Goal: Obtain resource: Download file/media

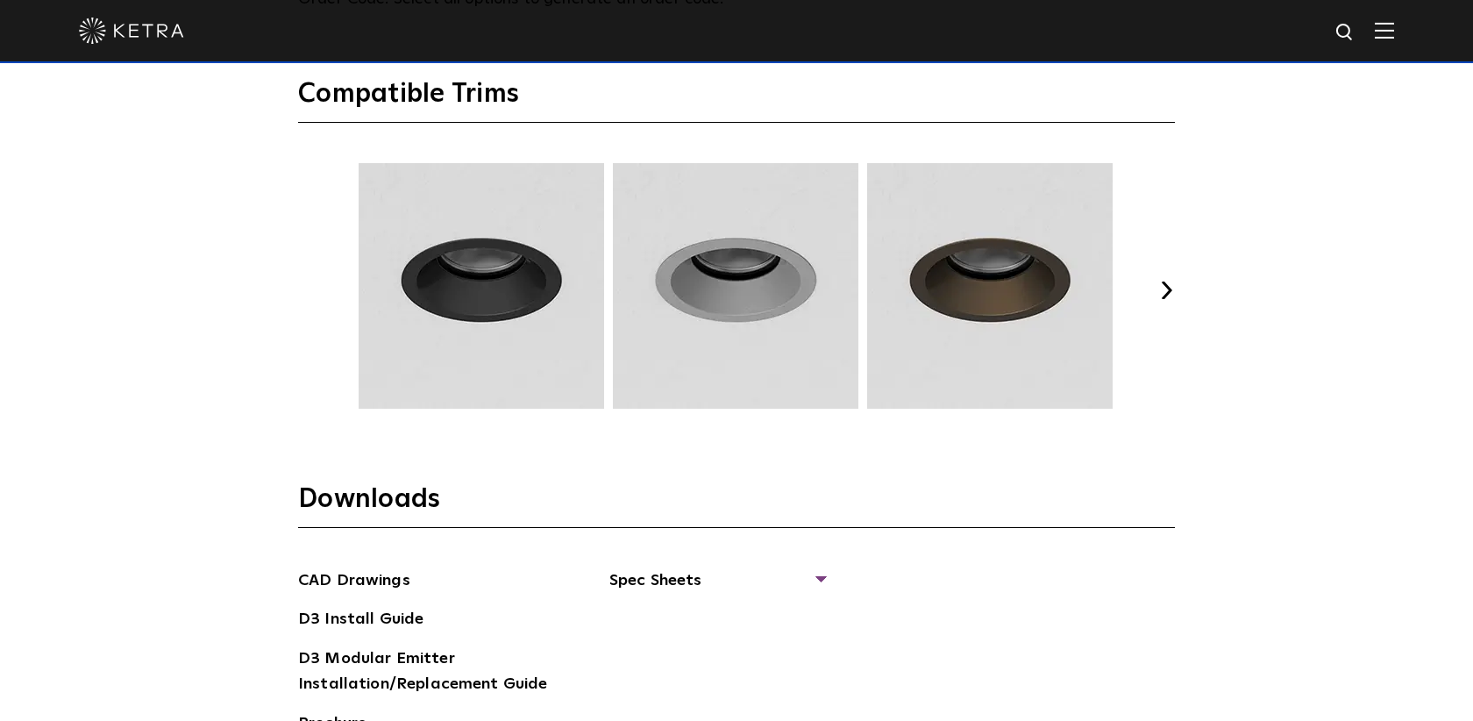
scroll to position [2328, 0]
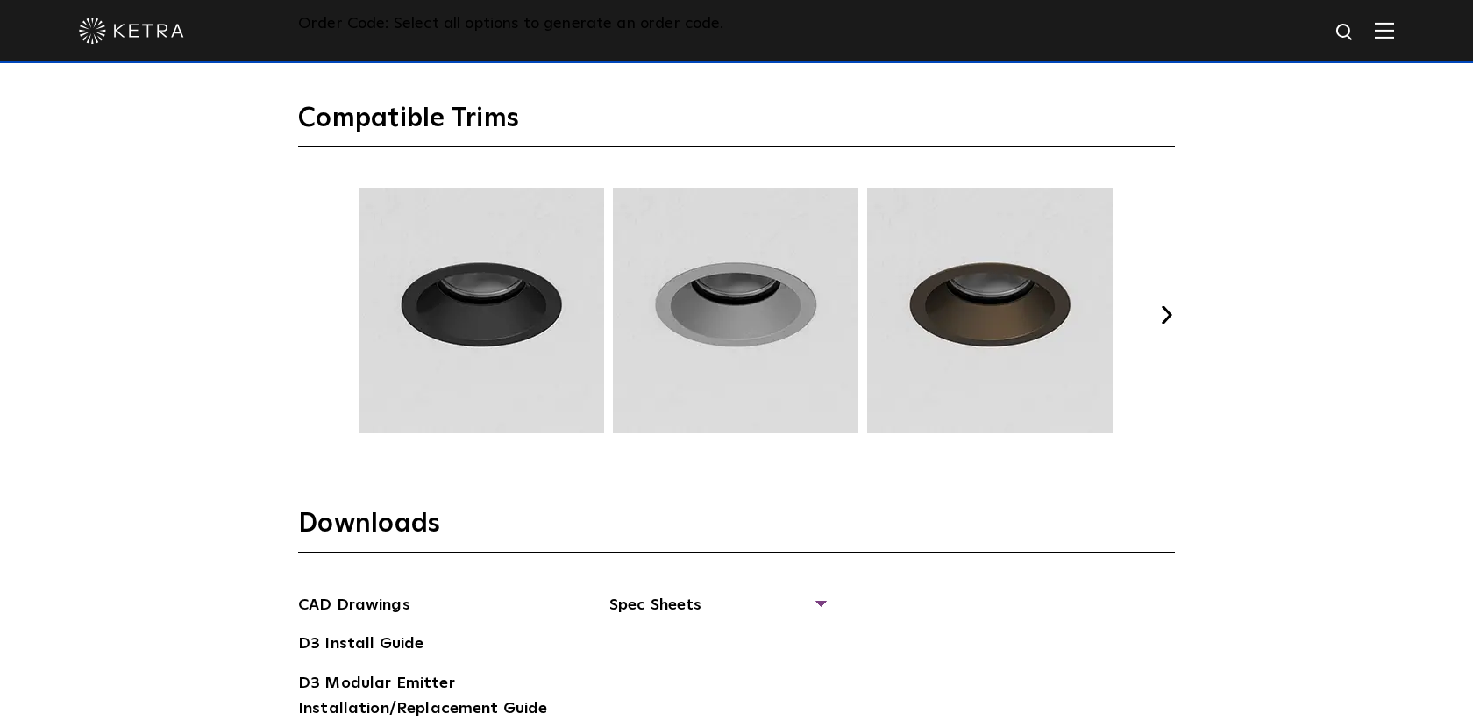
click at [1168, 313] on button "Next" at bounding box center [1166, 315] width 18 height 18
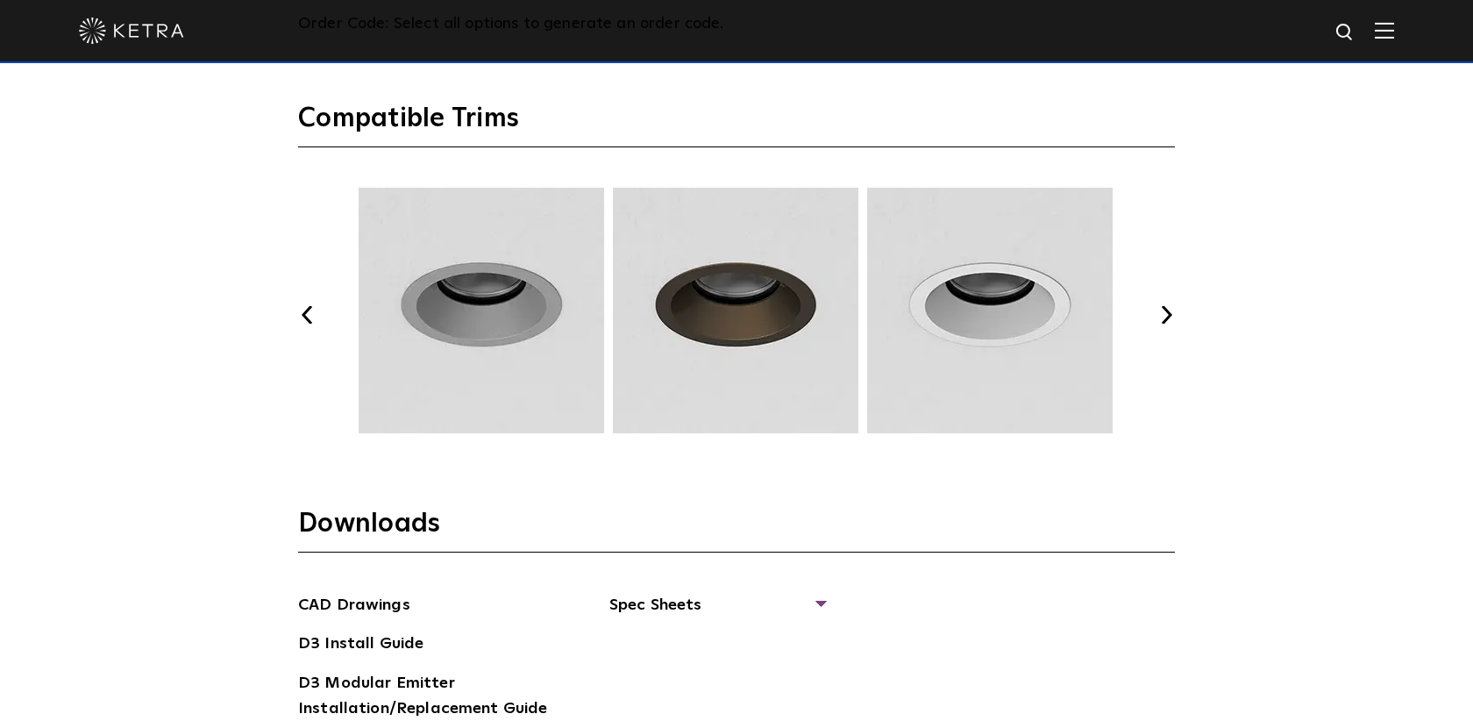
click at [1168, 313] on button "Next" at bounding box center [1166, 315] width 18 height 18
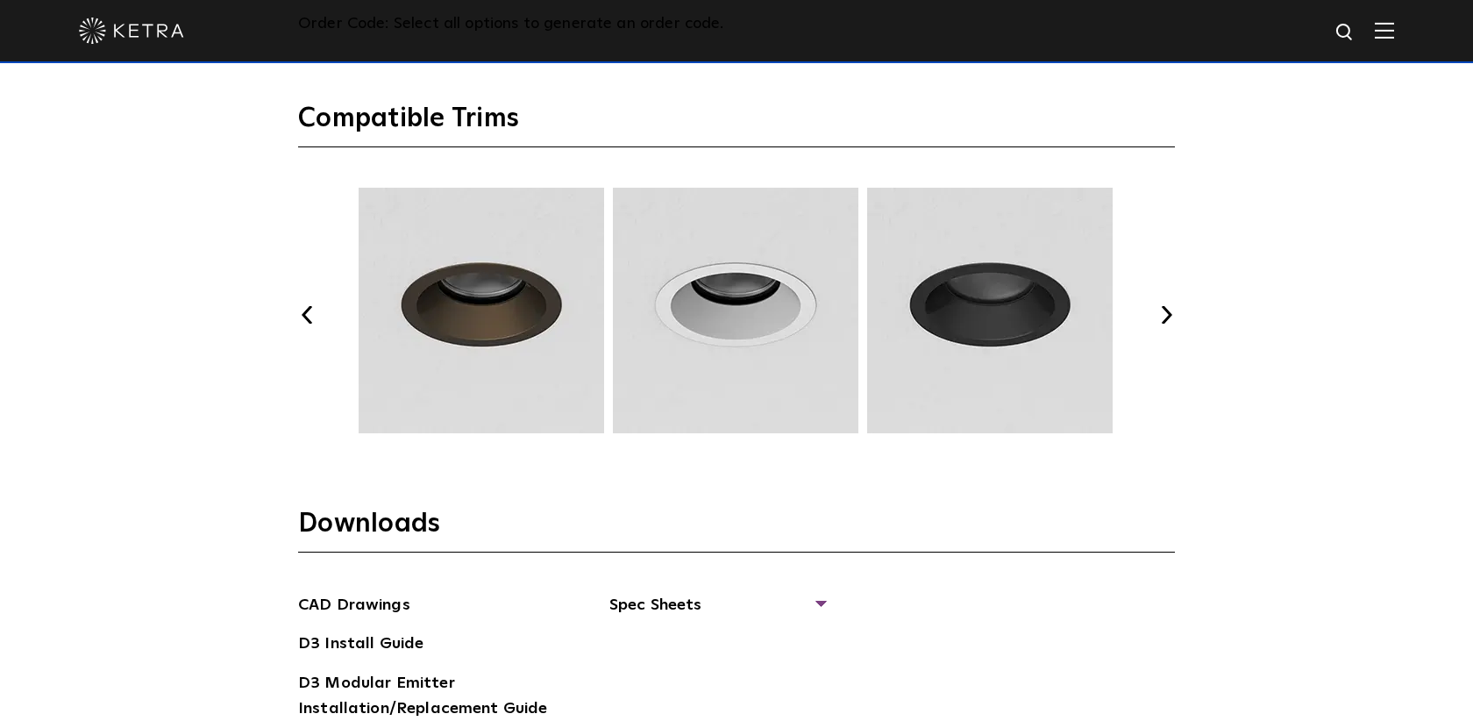
click at [1168, 313] on button "Next" at bounding box center [1166, 315] width 18 height 18
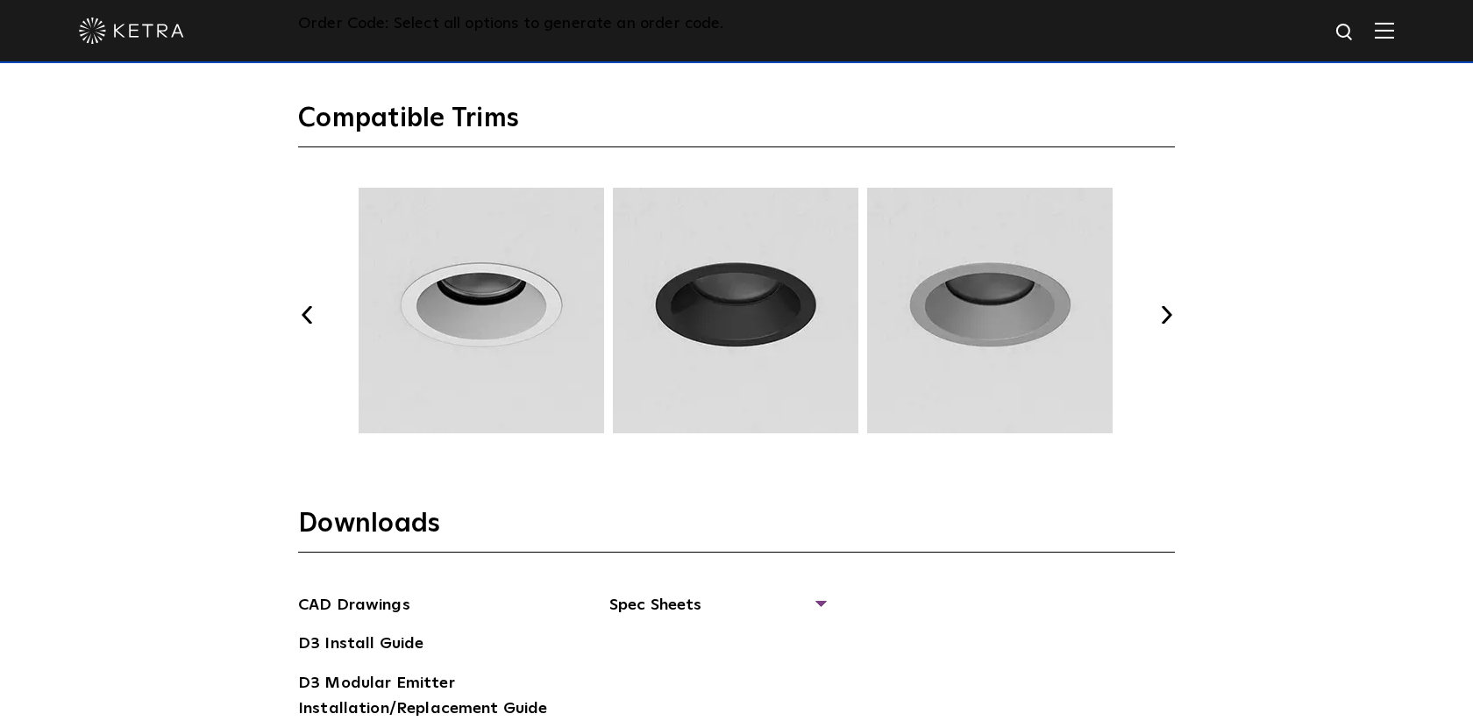
click at [1168, 313] on button "Next" at bounding box center [1166, 315] width 18 height 18
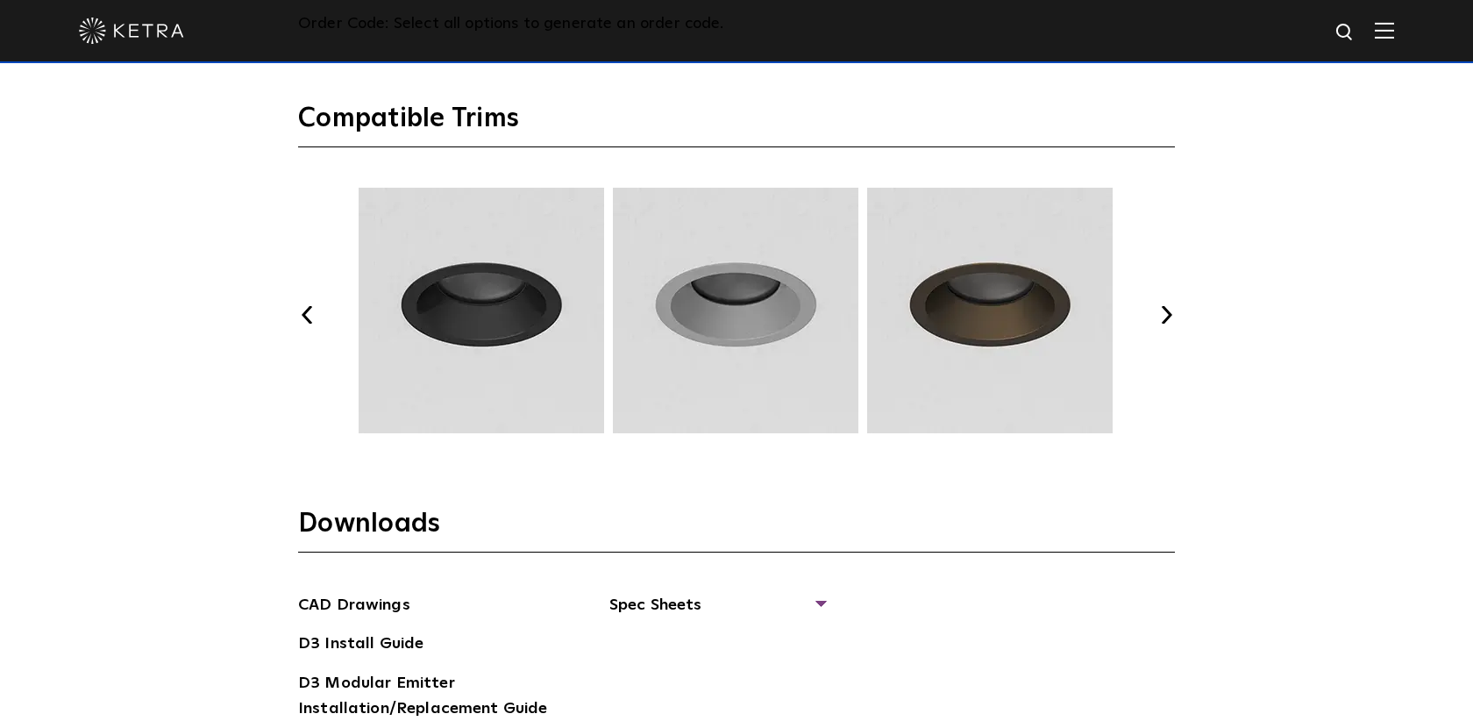
click at [1168, 313] on button "Next" at bounding box center [1166, 315] width 18 height 18
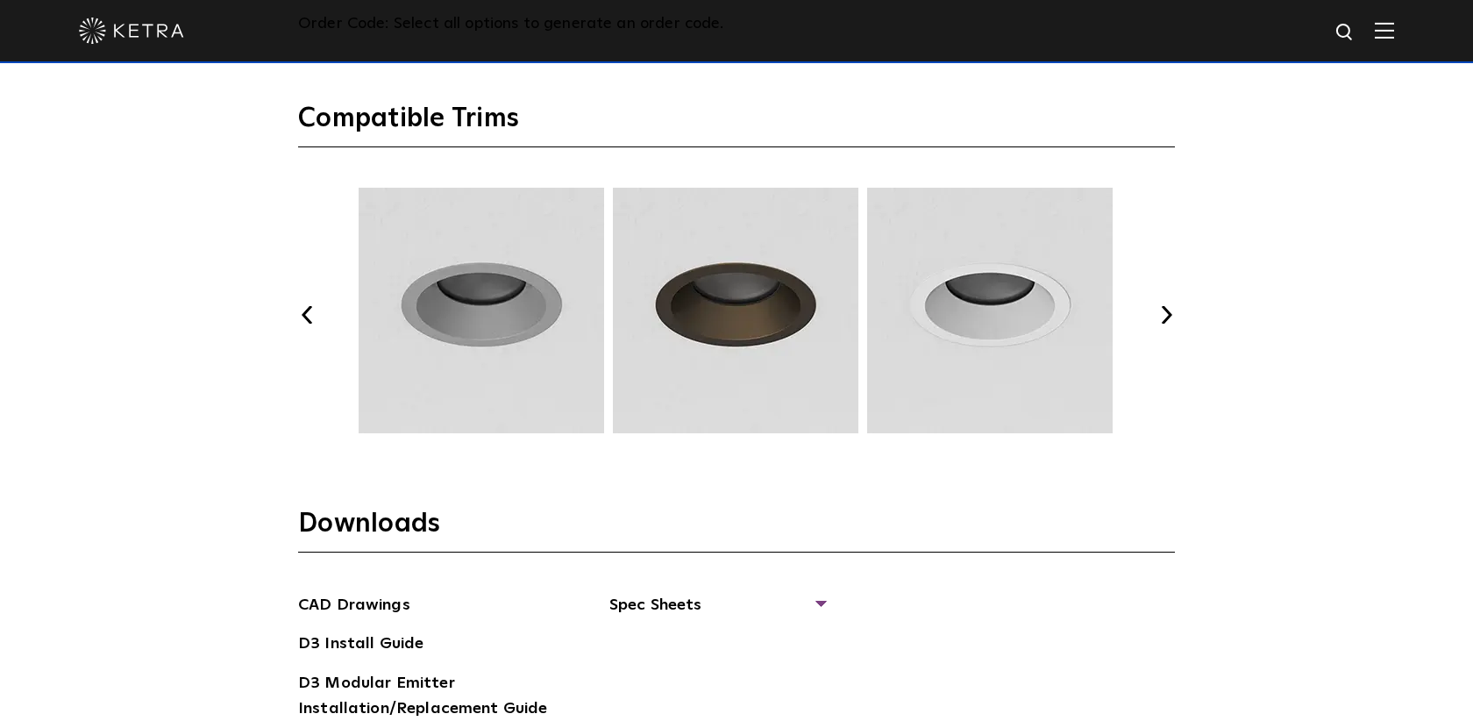
click at [1168, 313] on button "Next" at bounding box center [1166, 315] width 18 height 18
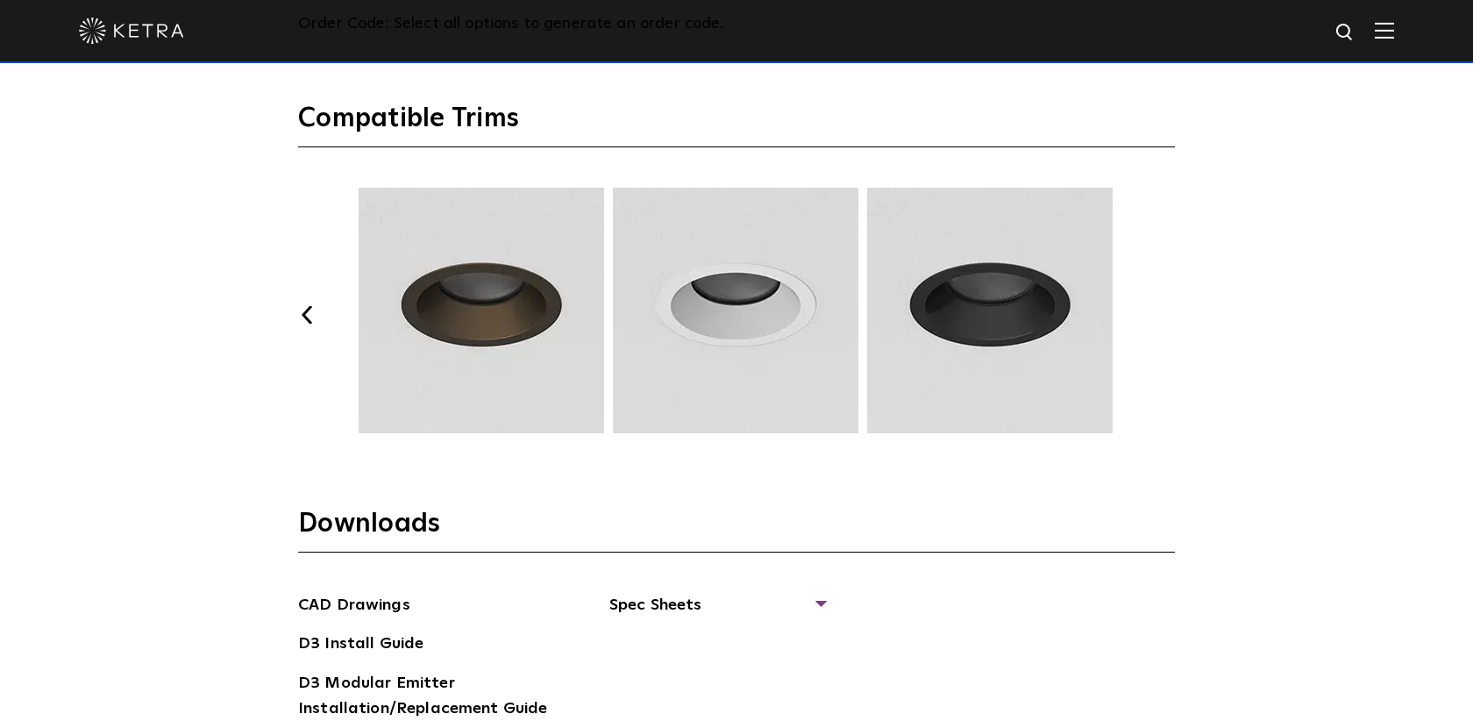
click at [1168, 313] on button "Next" at bounding box center [1166, 315] width 18 height 18
click at [304, 315] on button "Previous" at bounding box center [307, 315] width 18 height 18
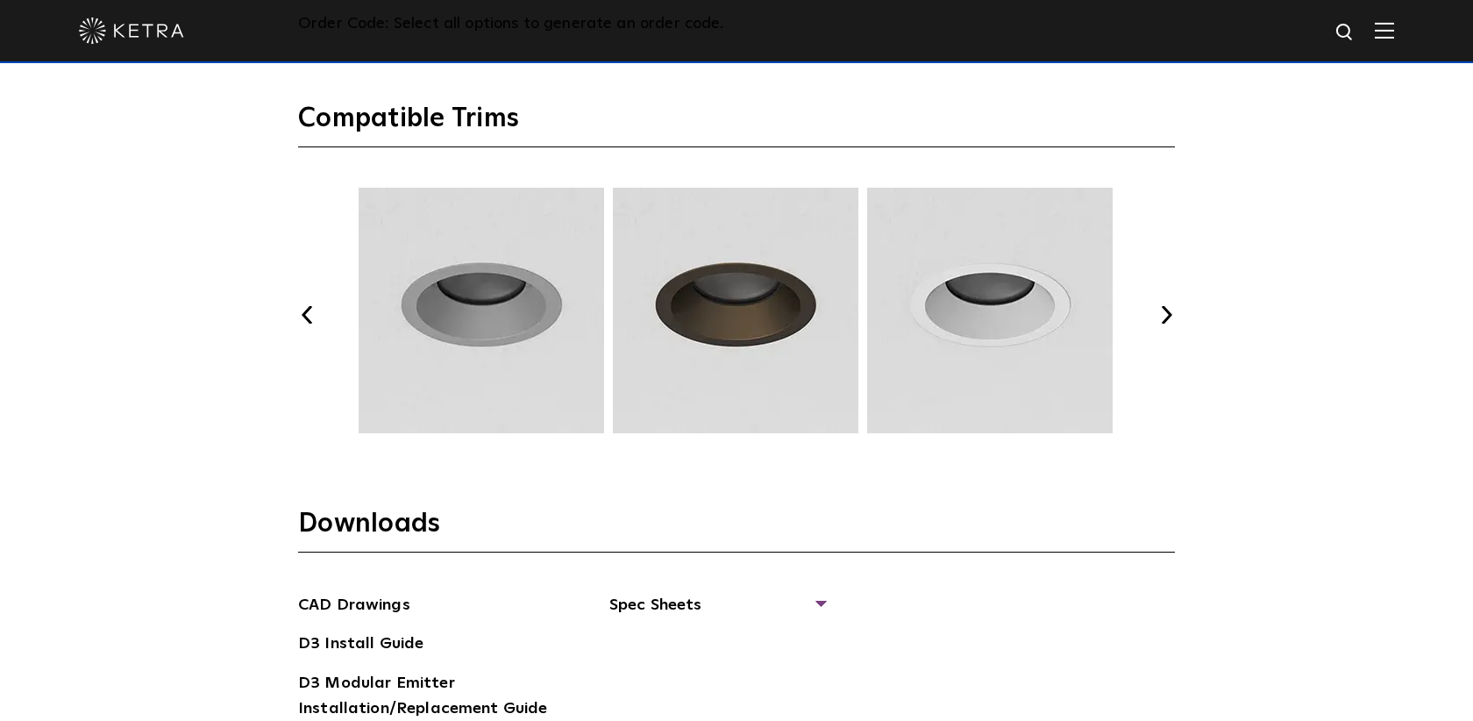
click at [304, 315] on button "Previous" at bounding box center [307, 315] width 18 height 18
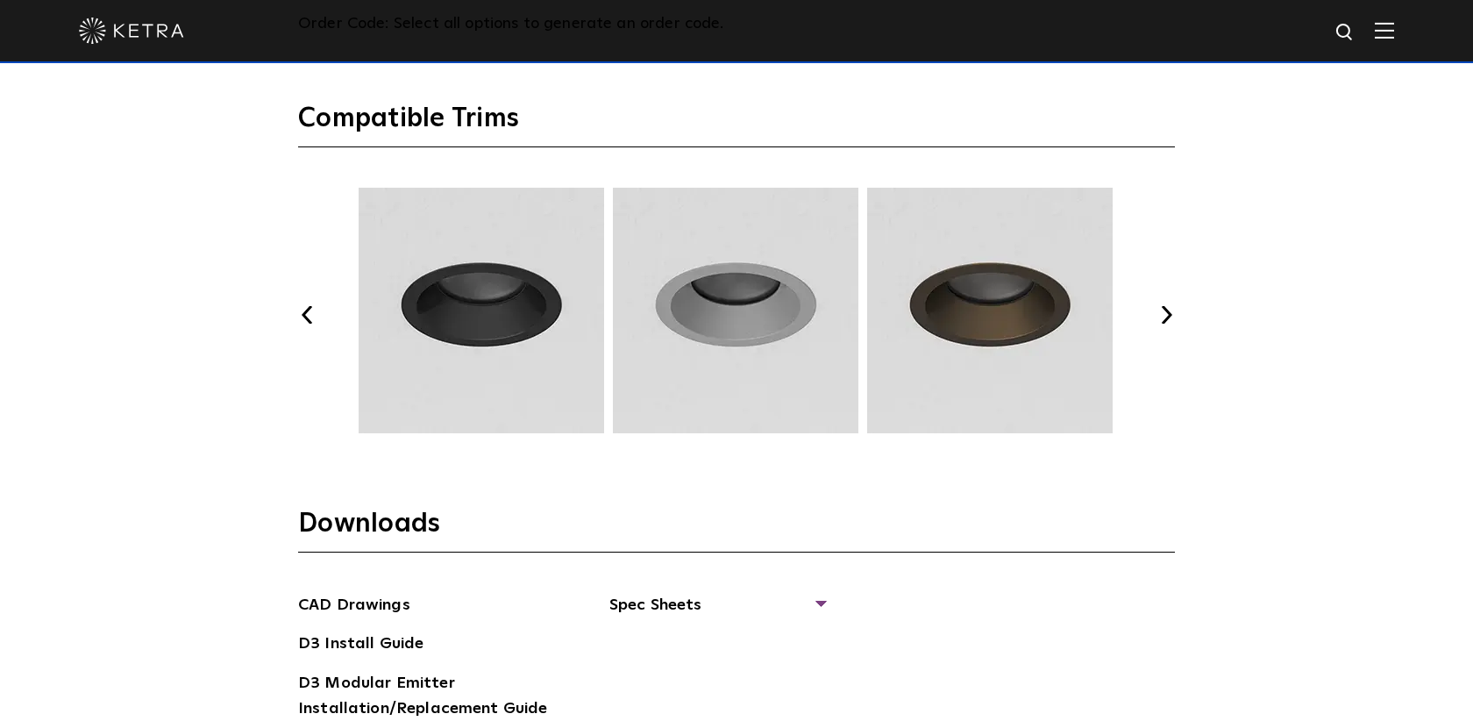
click at [304, 315] on button "Previous" at bounding box center [307, 315] width 18 height 18
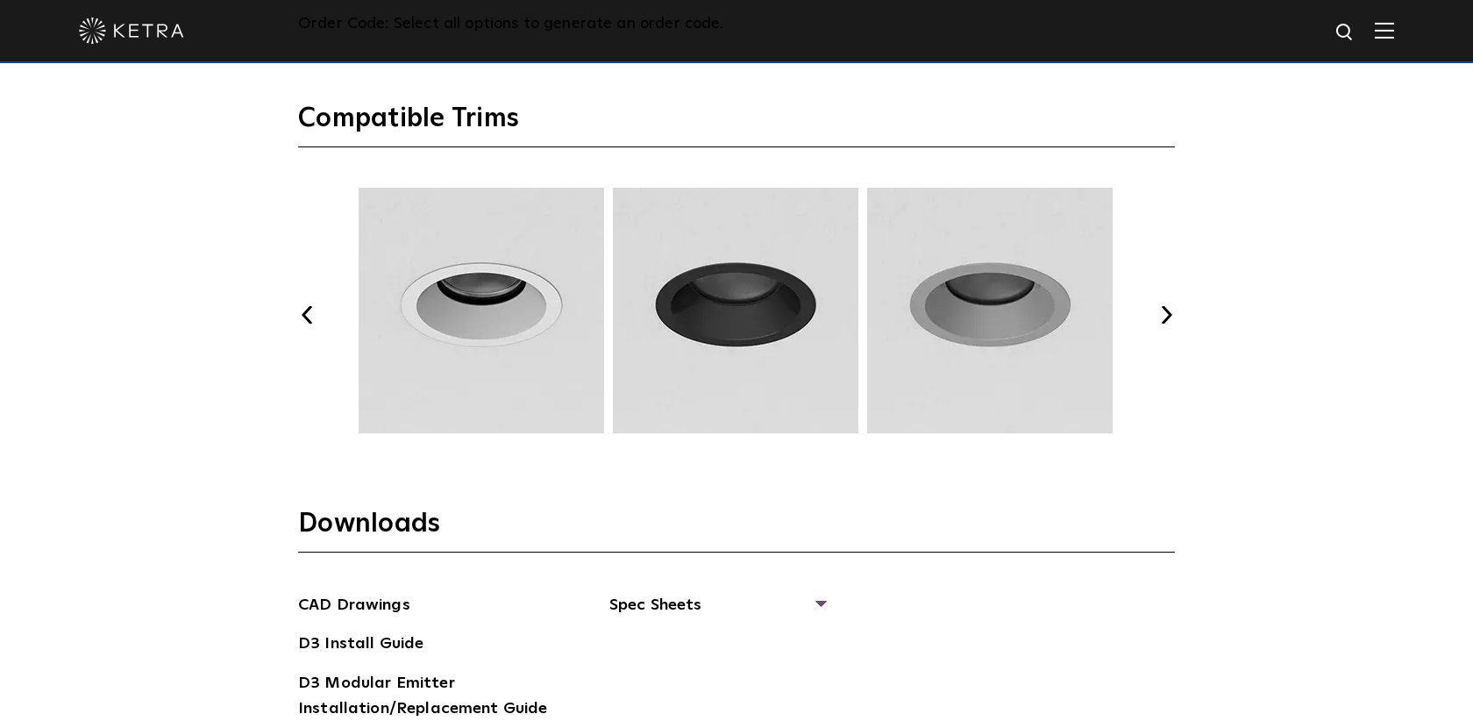
click at [304, 315] on button "Previous" at bounding box center [307, 315] width 18 height 18
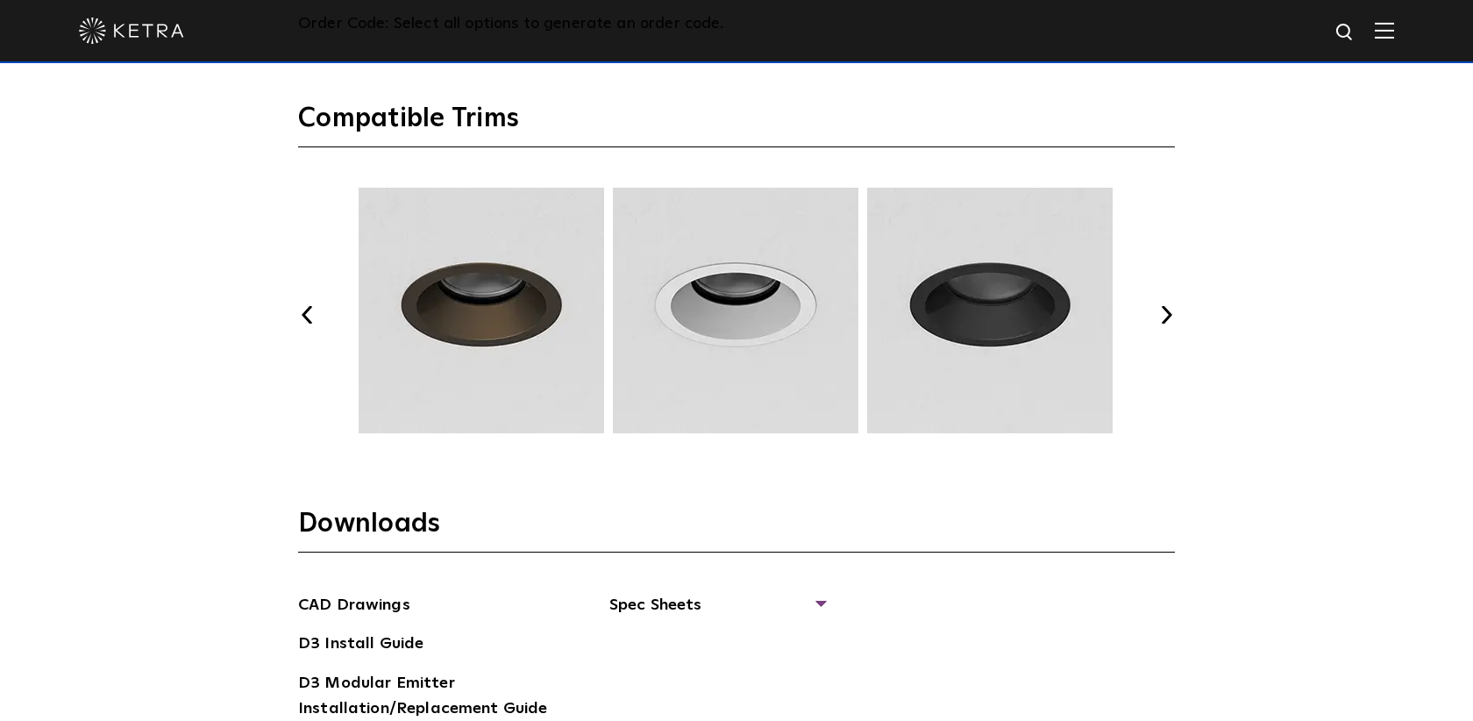
click at [304, 315] on button "Previous" at bounding box center [307, 315] width 18 height 18
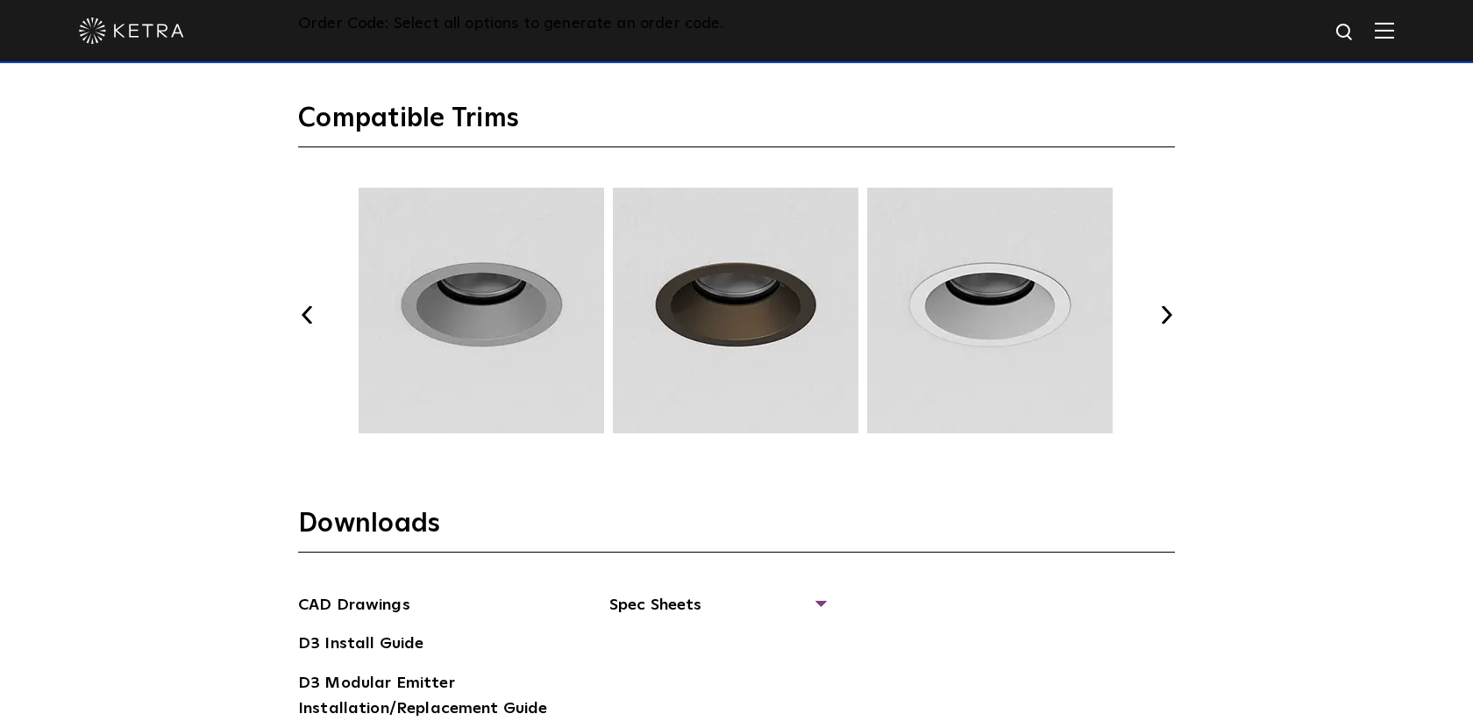
click at [304, 315] on button "Previous" at bounding box center [307, 315] width 18 height 18
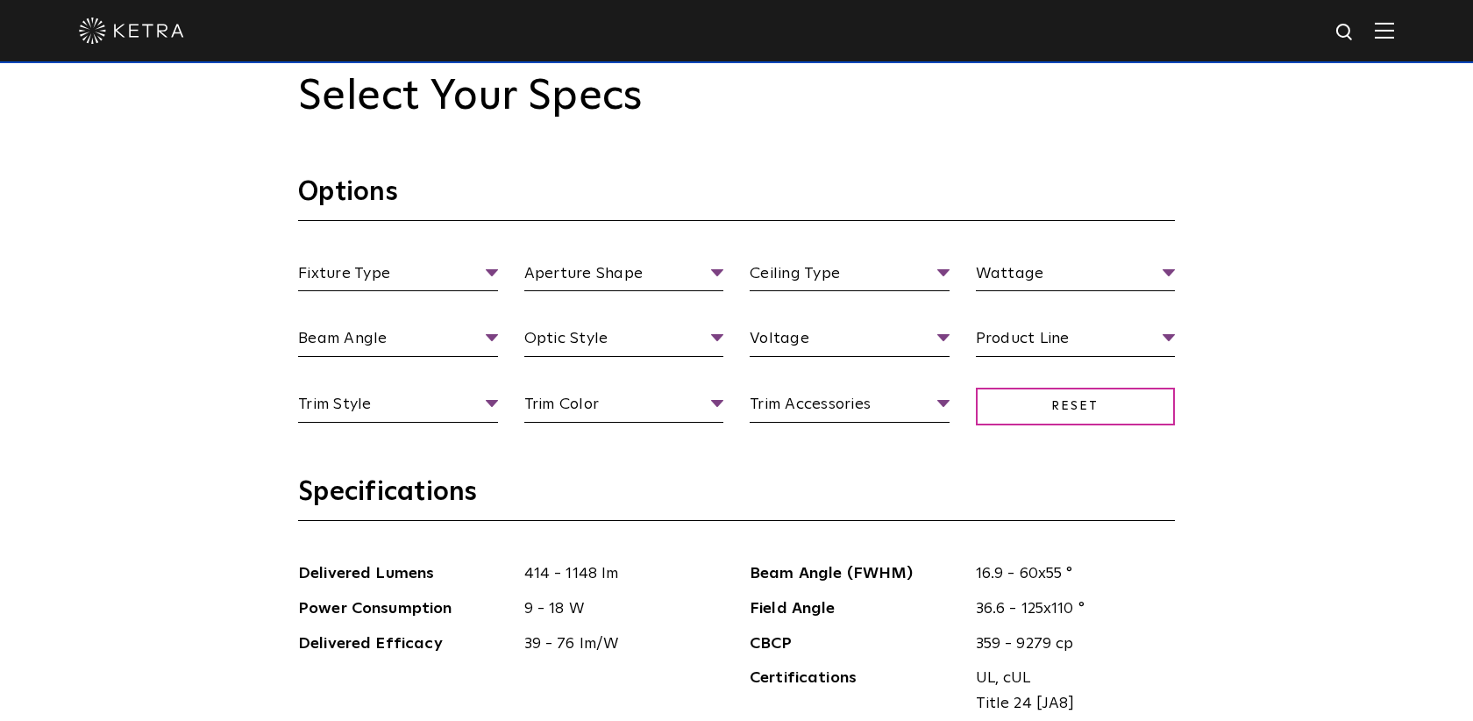
scroll to position [1580, 0]
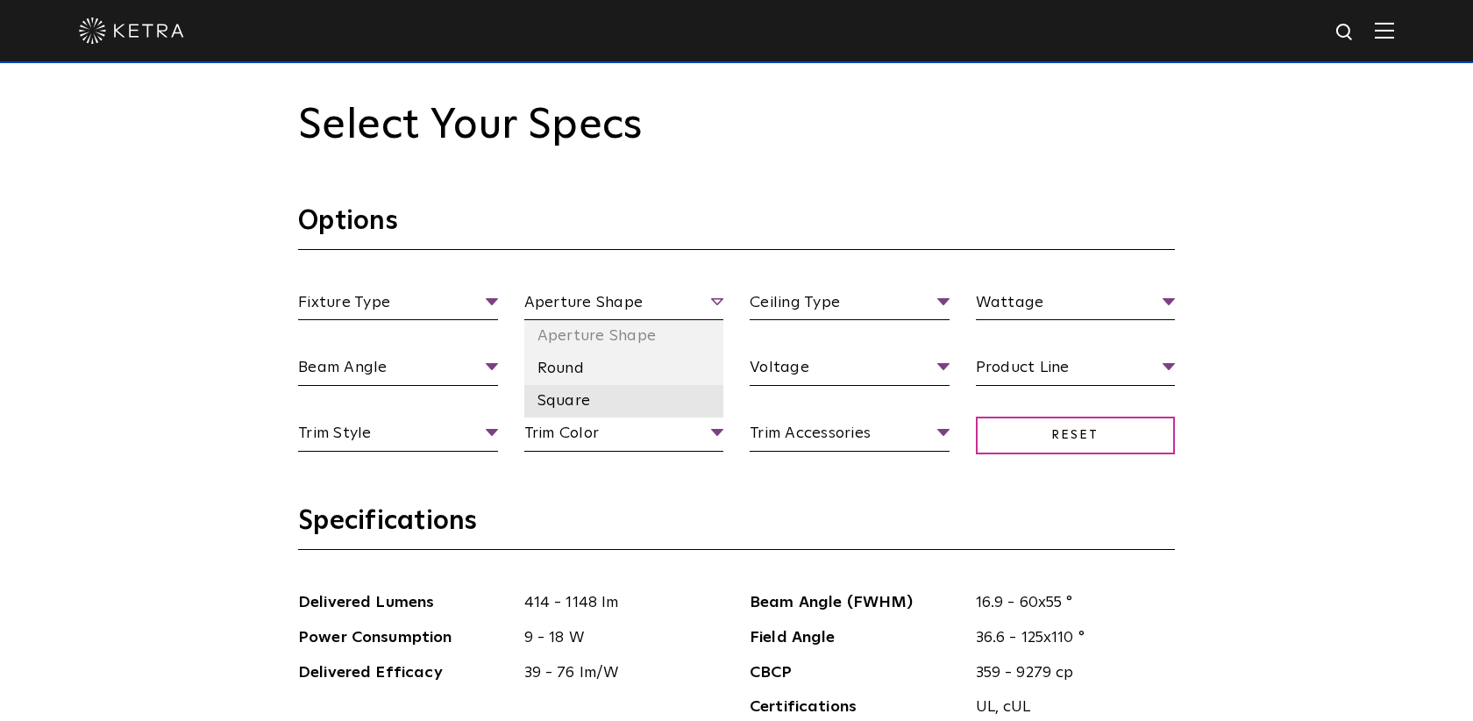
click at [586, 406] on li "Square" at bounding box center [624, 401] width 200 height 32
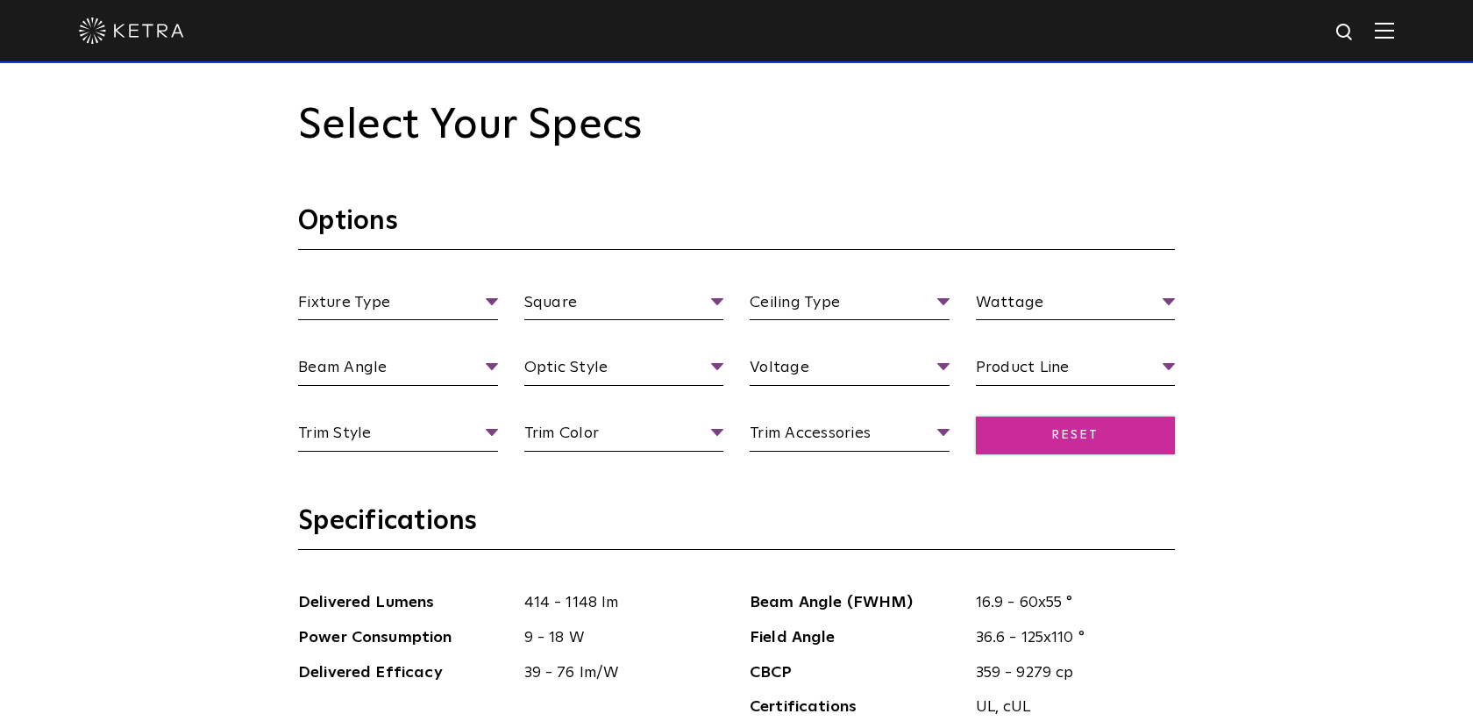
click at [1044, 433] on span "Reset" at bounding box center [1076, 435] width 200 height 38
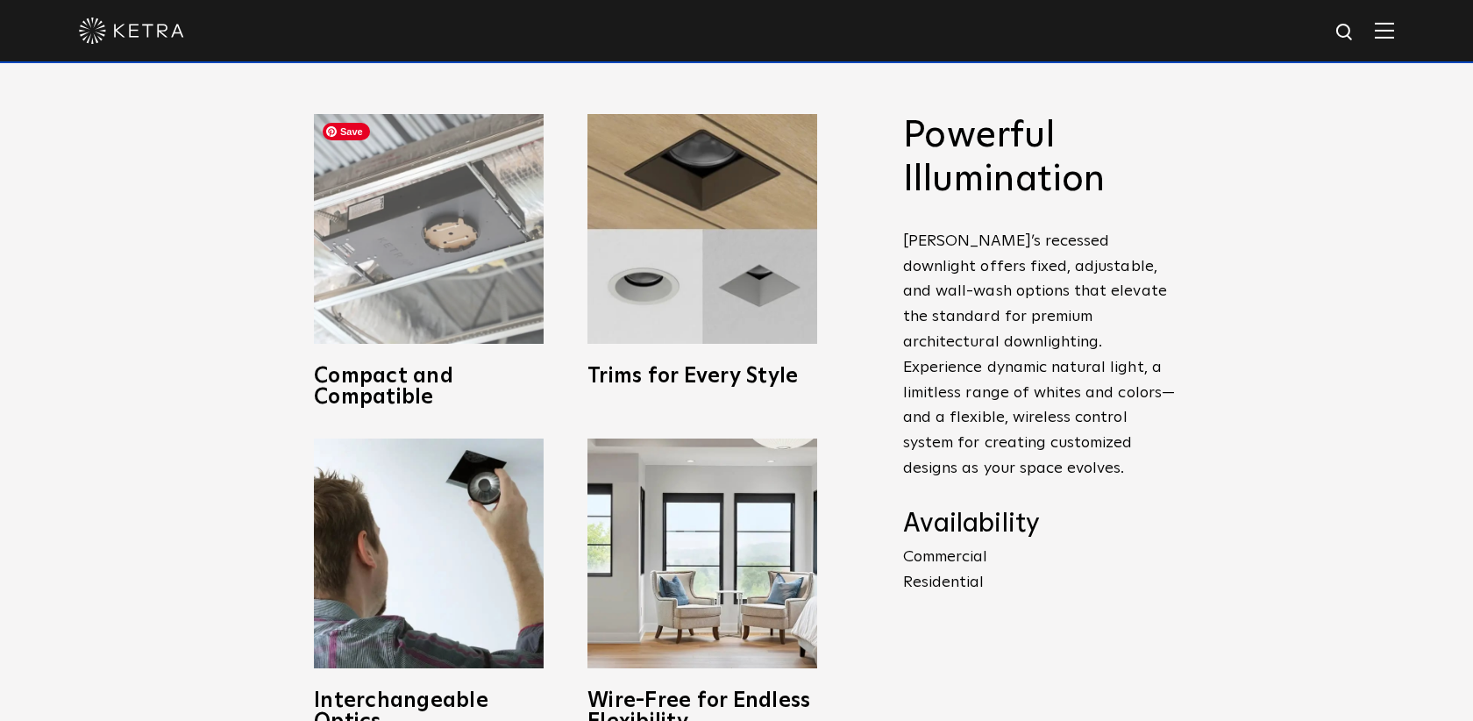
scroll to position [714, 0]
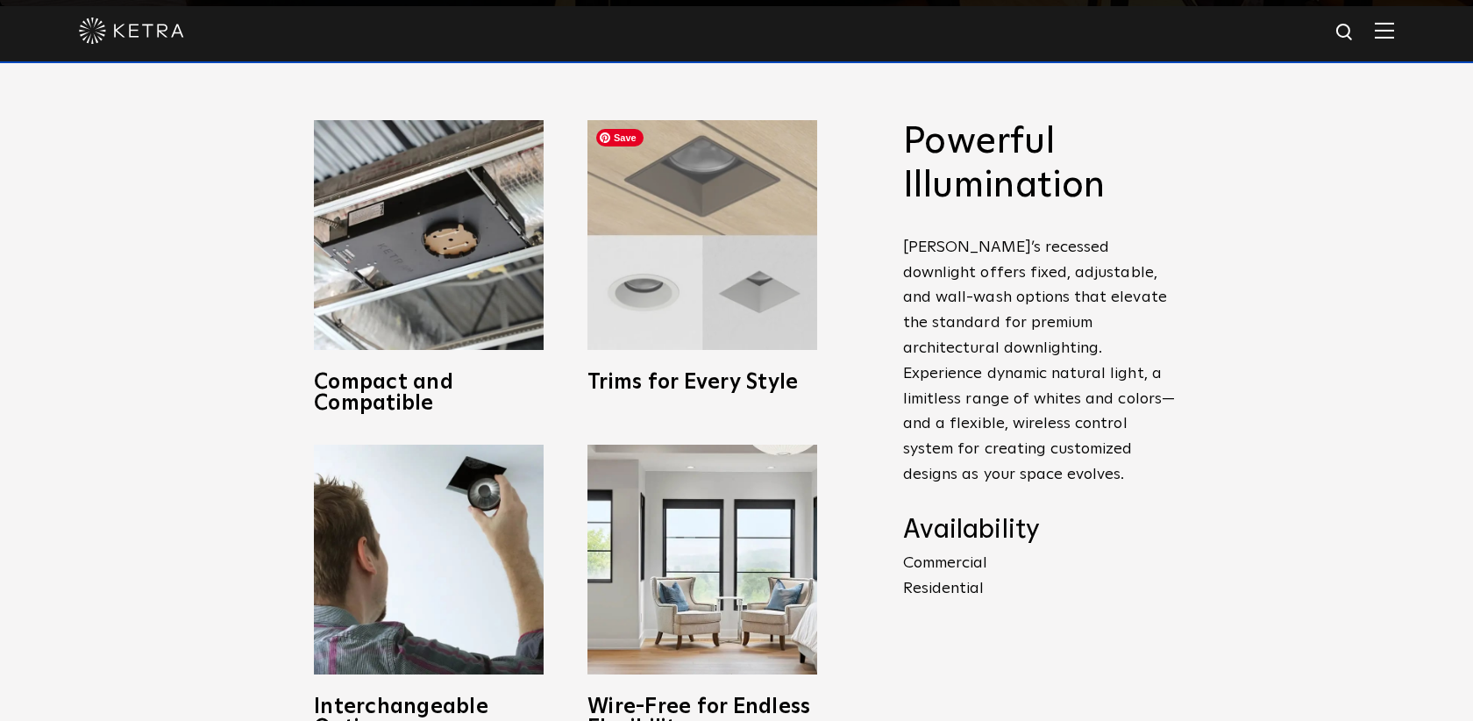
click at [678, 238] on img at bounding box center [702, 235] width 230 height 230
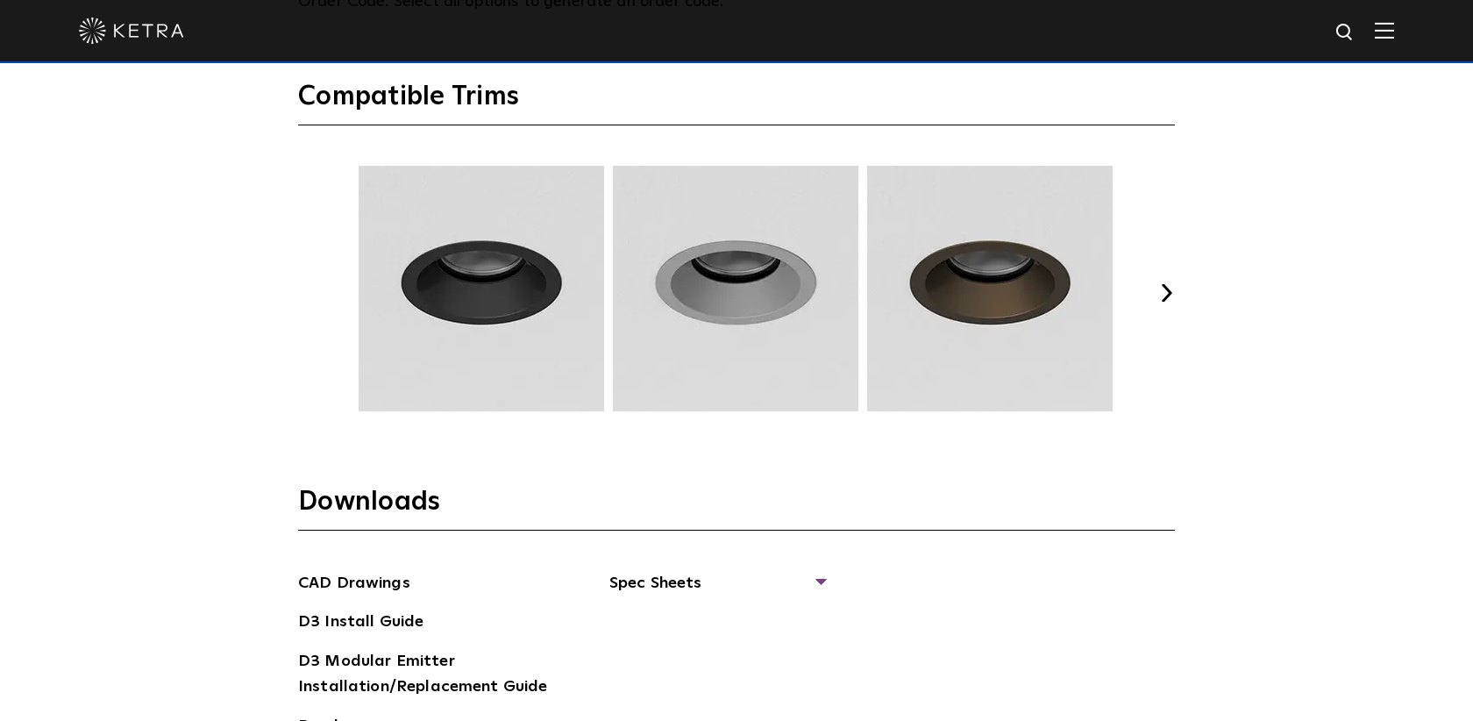
scroll to position [2329, 0]
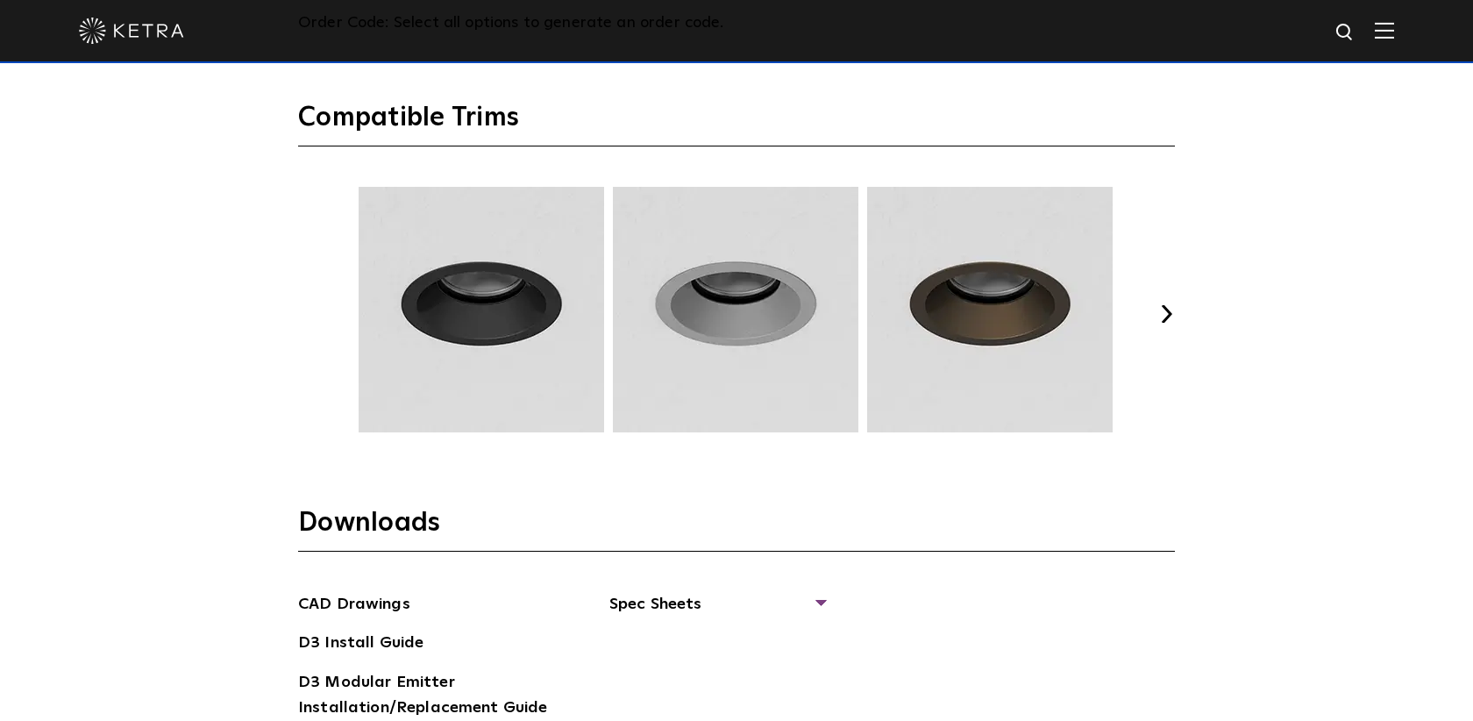
click at [1165, 316] on button "Next" at bounding box center [1166, 314] width 18 height 18
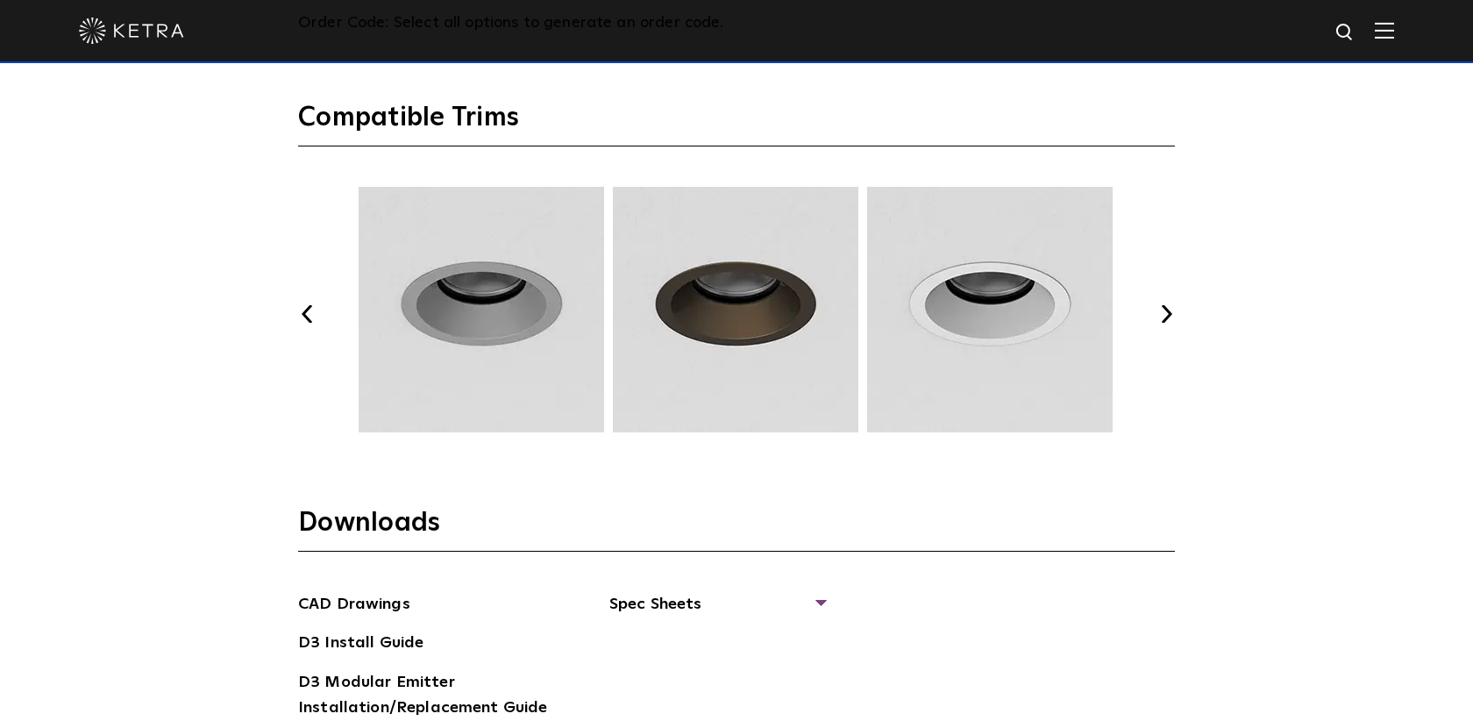
click at [1165, 316] on button "Next" at bounding box center [1166, 314] width 18 height 18
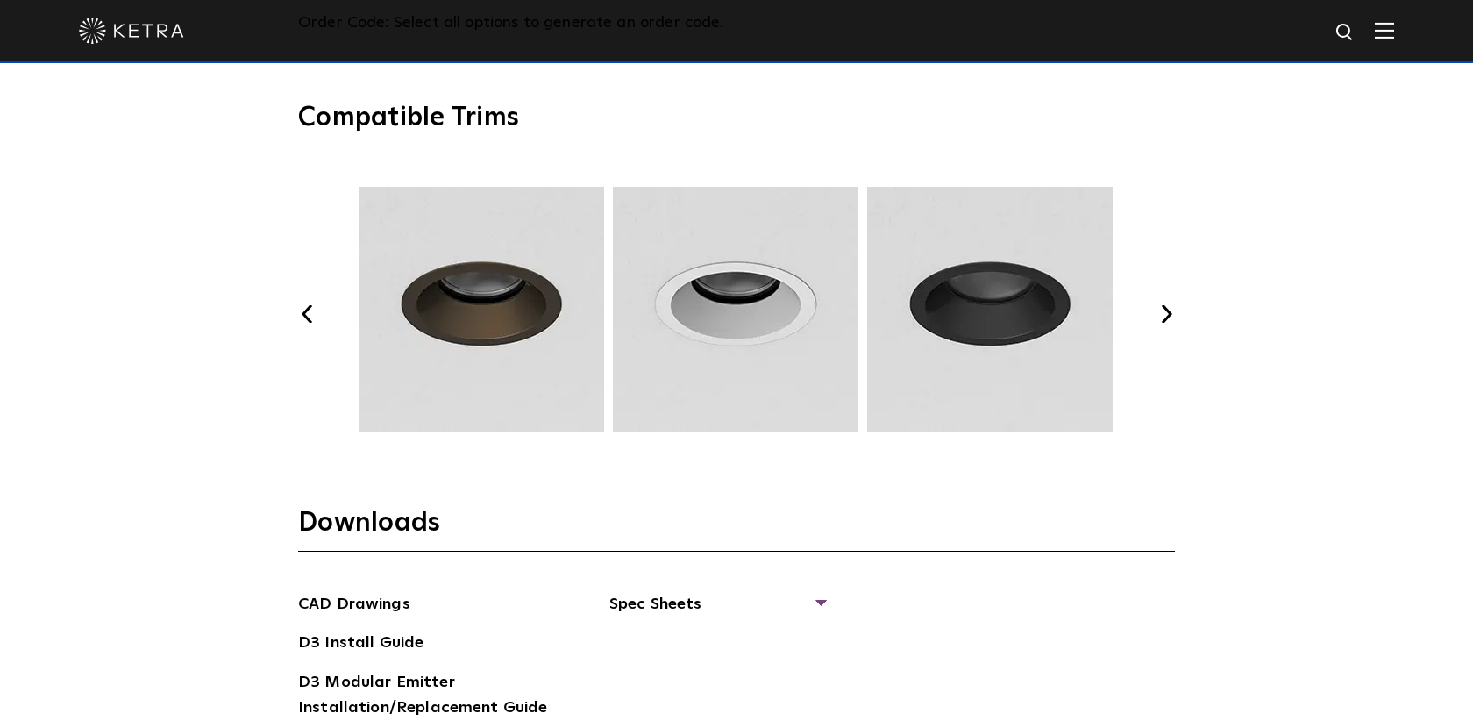
click at [1165, 316] on button "Next" at bounding box center [1166, 314] width 18 height 18
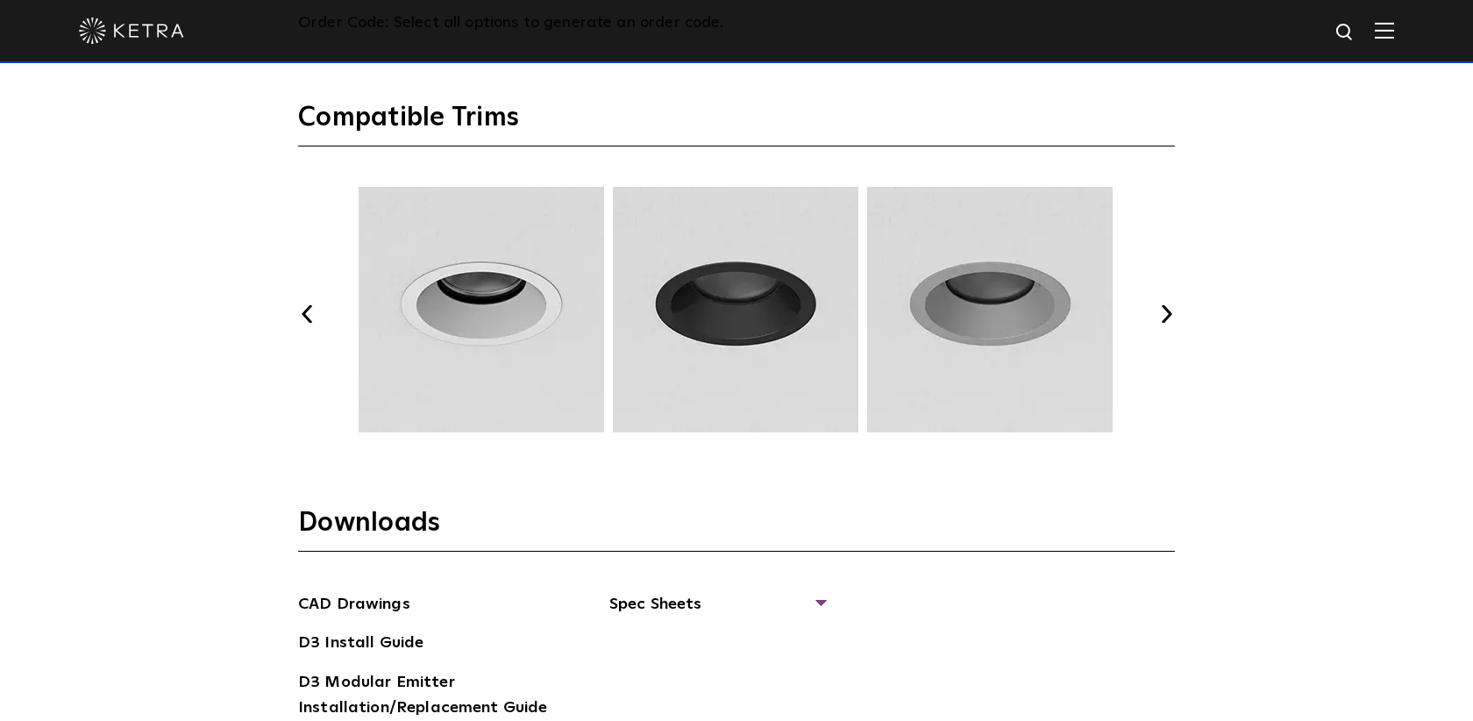
click at [1165, 316] on button "Next" at bounding box center [1166, 314] width 18 height 18
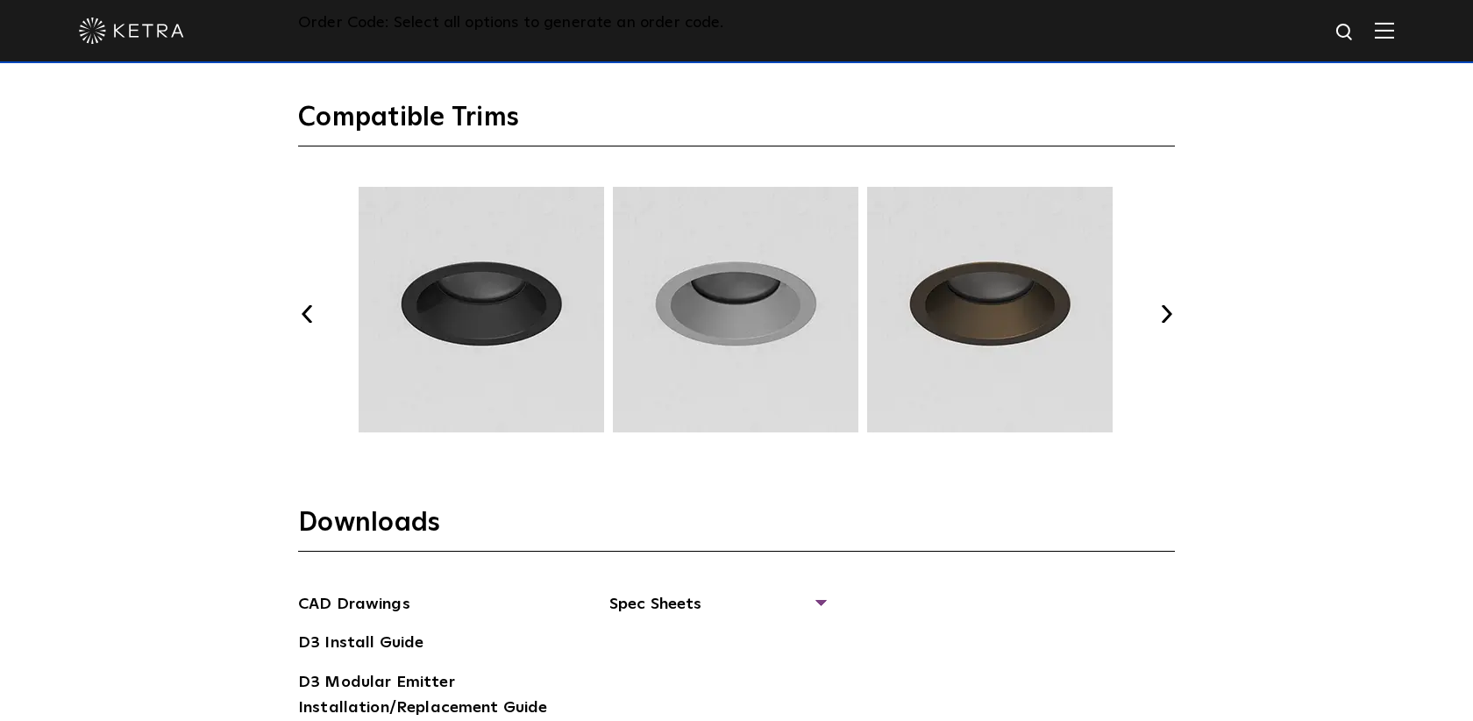
click at [1165, 316] on button "Next" at bounding box center [1166, 314] width 18 height 18
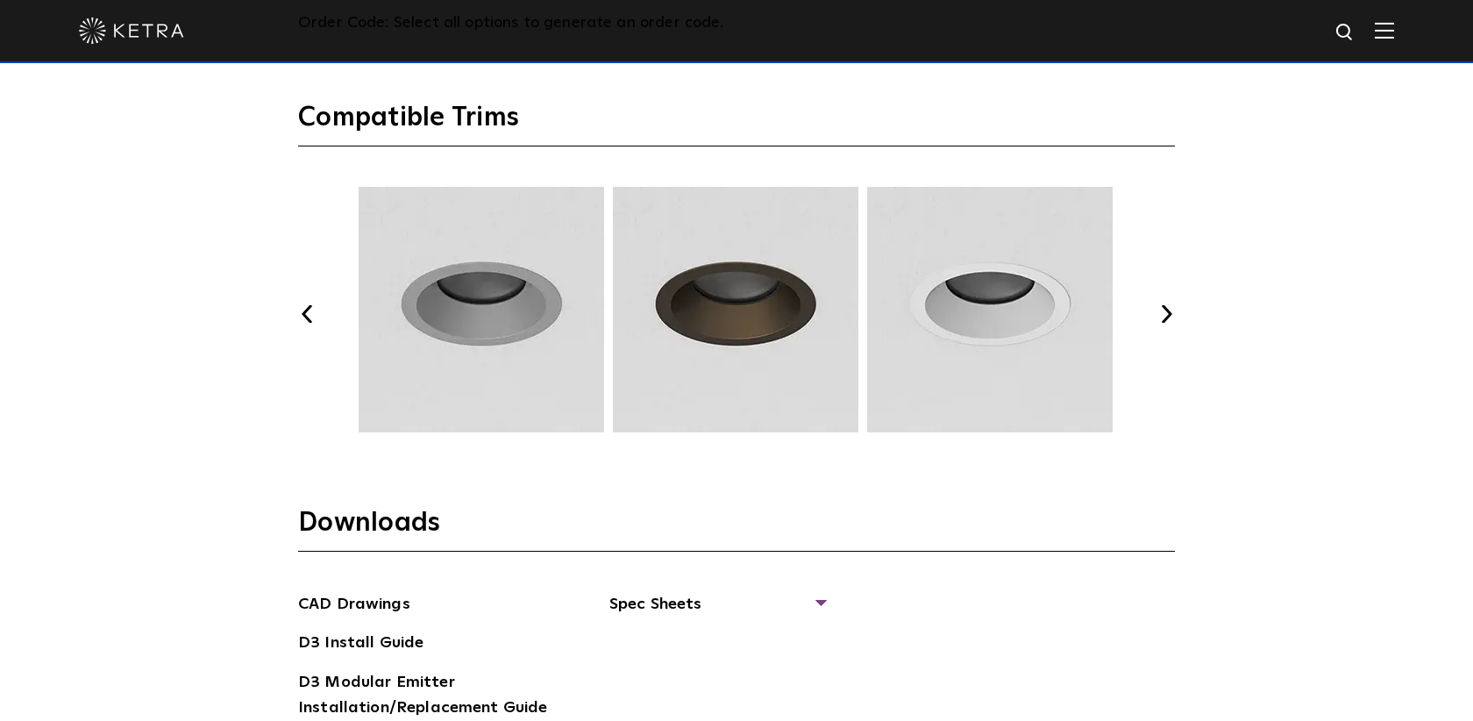
click at [1165, 316] on button "Next" at bounding box center [1166, 314] width 18 height 18
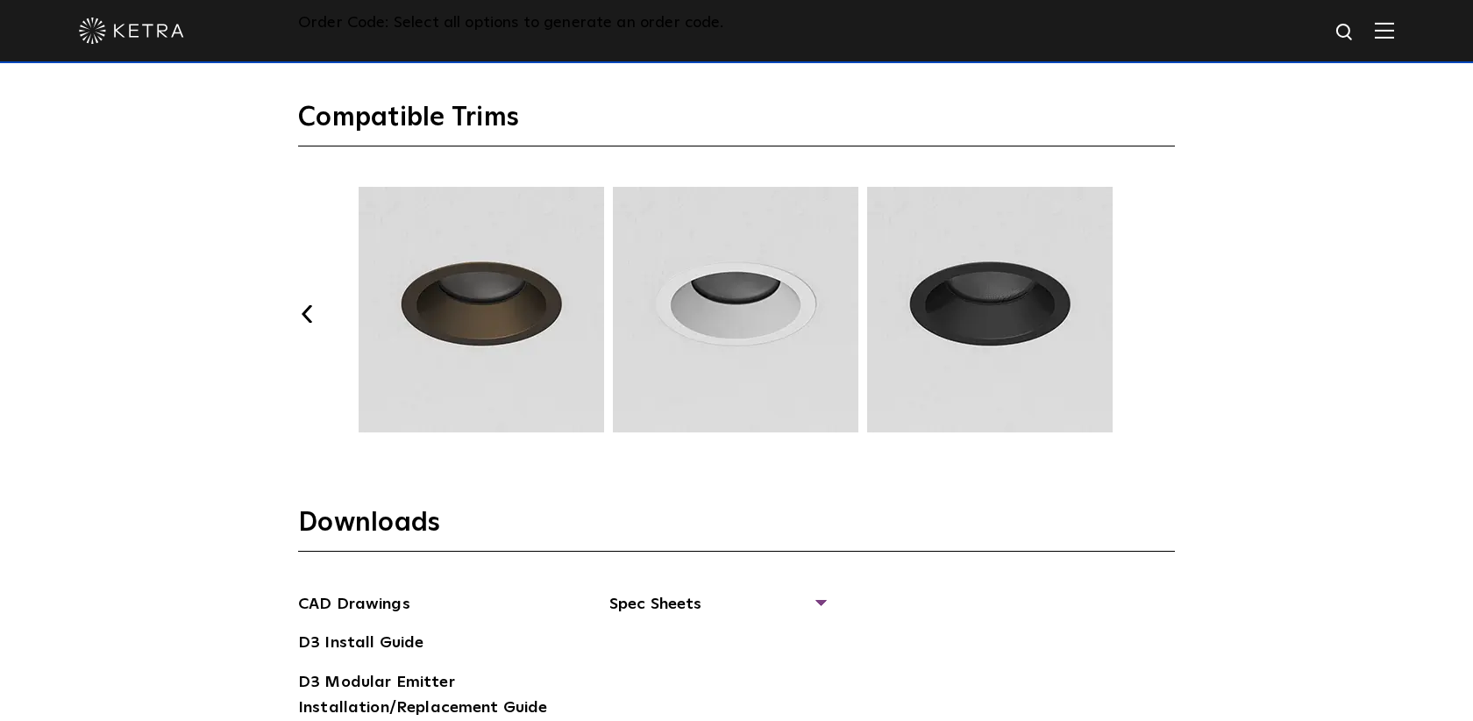
click at [1165, 316] on button "Next" at bounding box center [1166, 314] width 18 height 18
click at [304, 315] on button "Previous" at bounding box center [307, 314] width 18 height 18
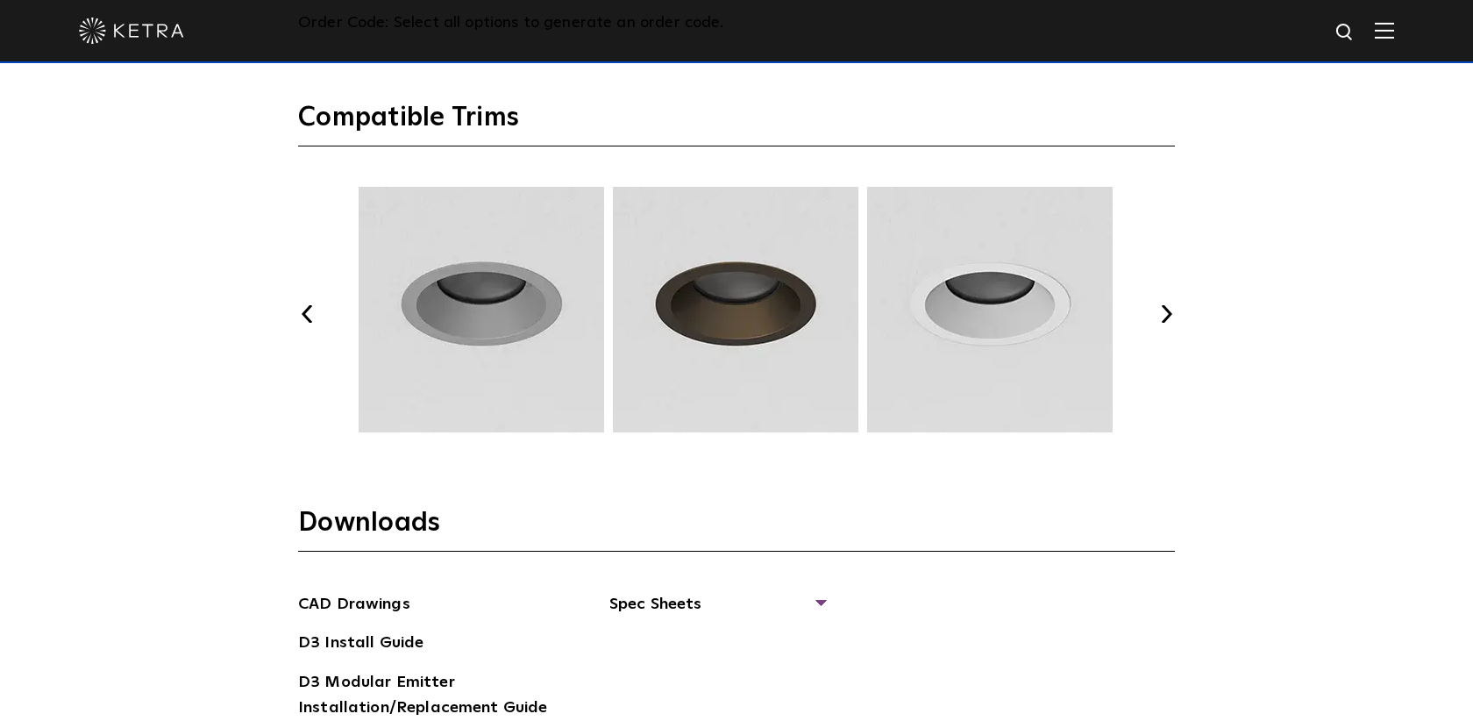
click at [304, 315] on button "Previous" at bounding box center [307, 314] width 18 height 18
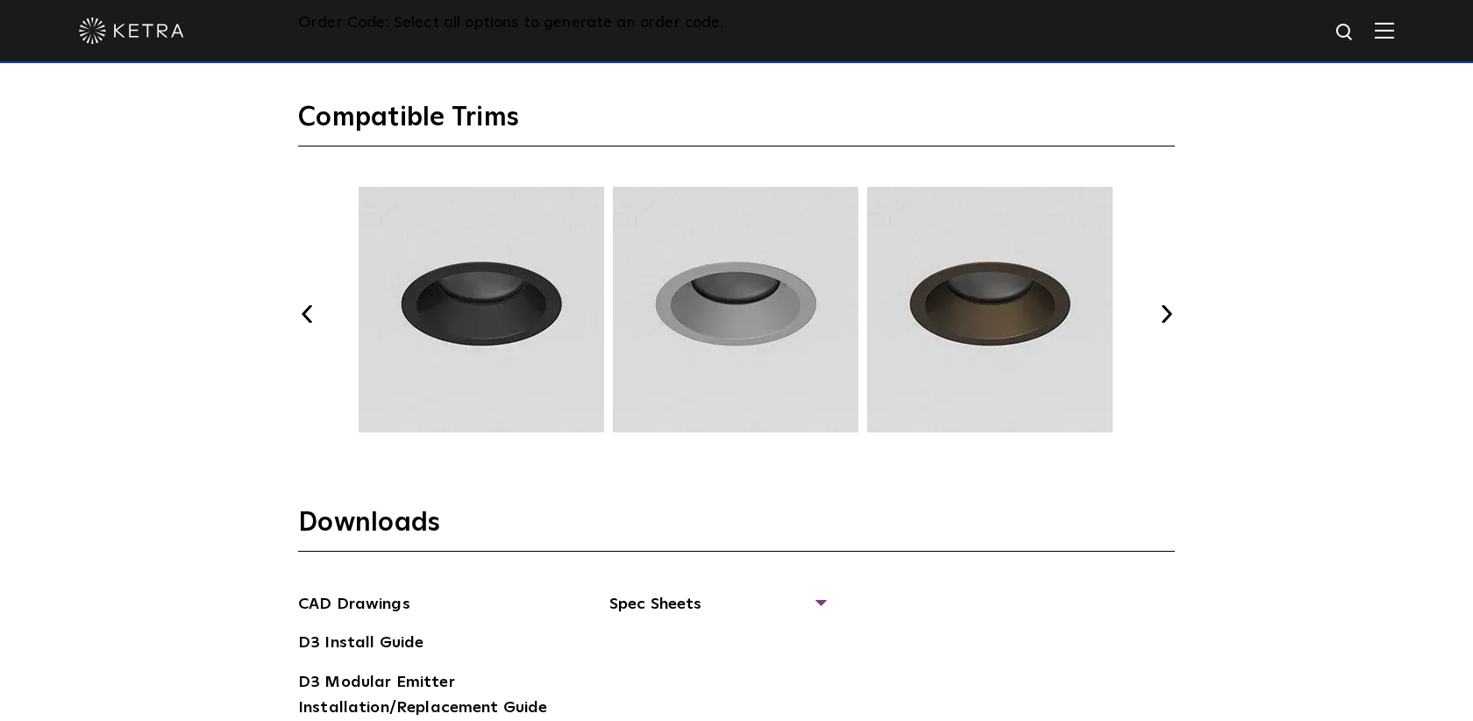
click at [304, 315] on button "Previous" at bounding box center [307, 314] width 18 height 18
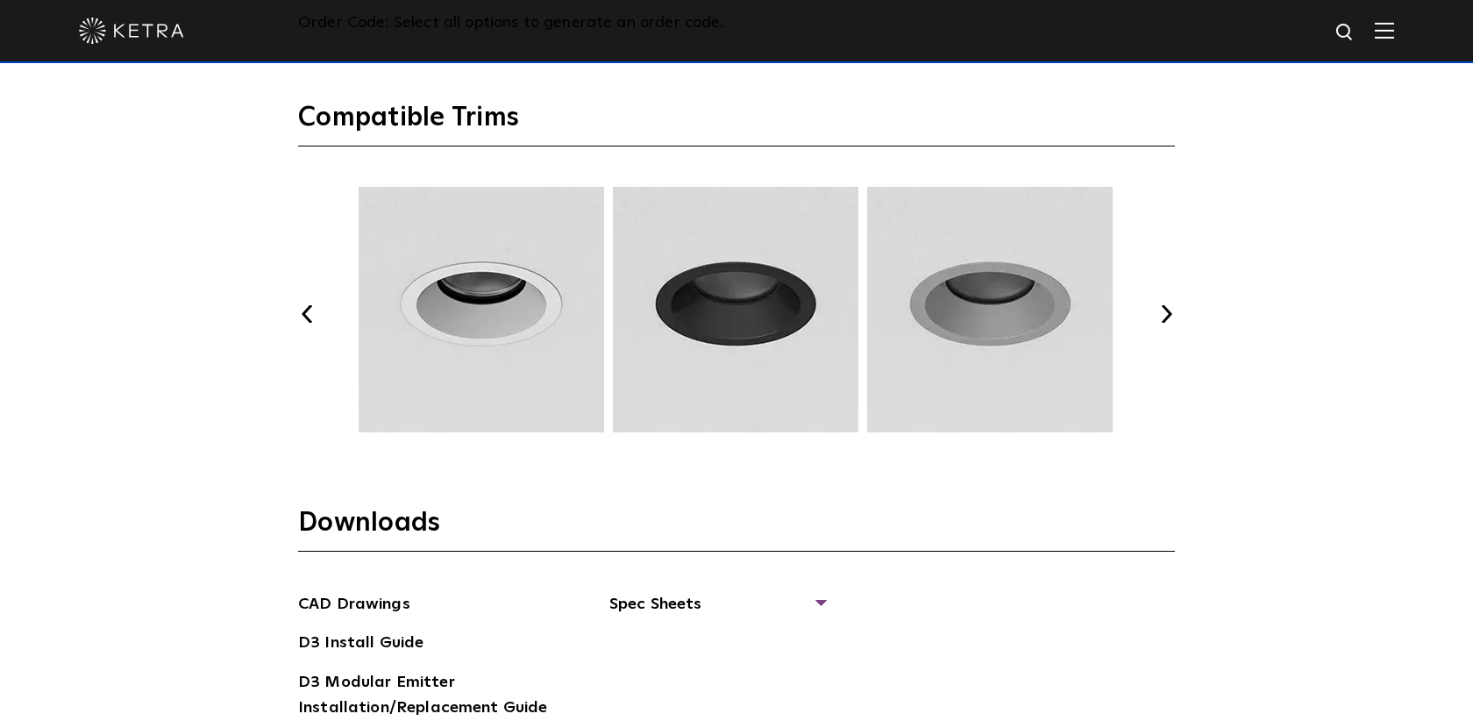
click at [304, 315] on button "Previous" at bounding box center [307, 314] width 18 height 18
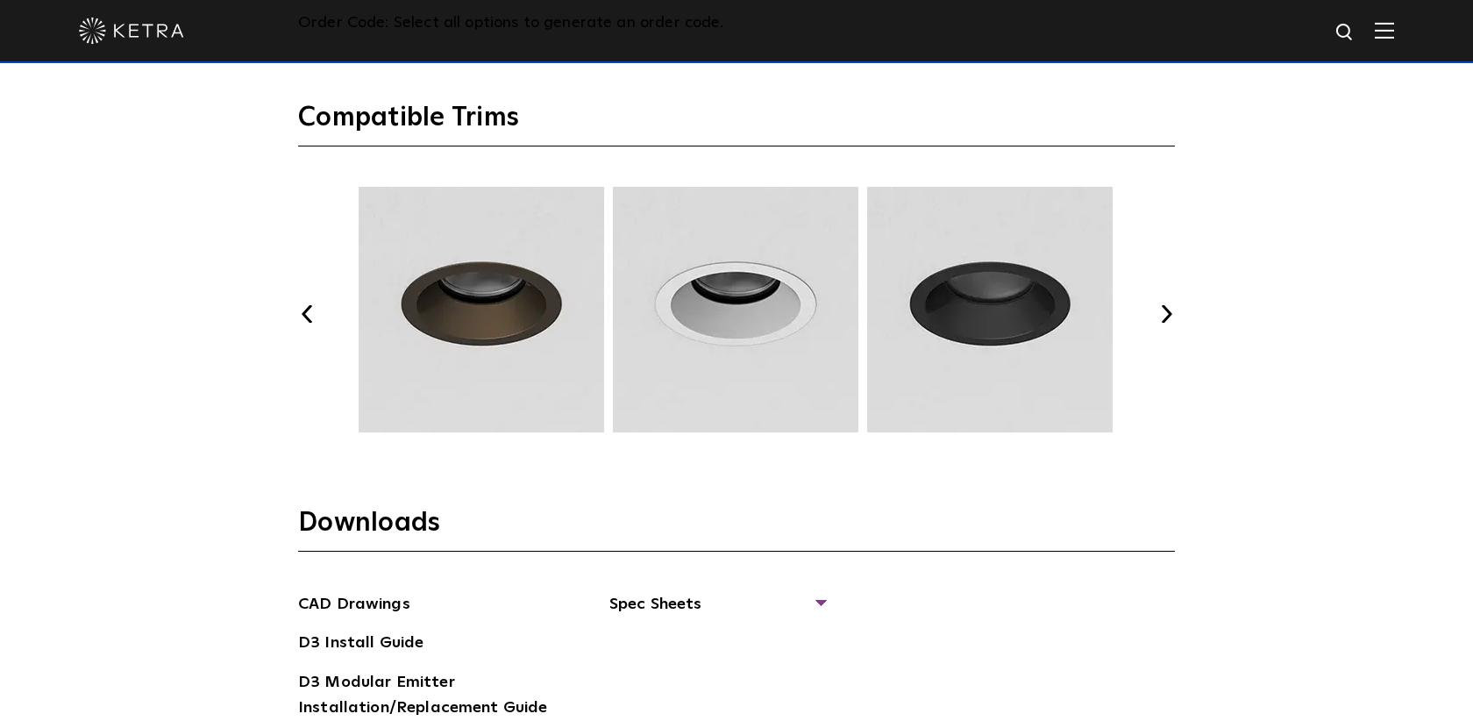
click at [304, 315] on button "Previous" at bounding box center [307, 314] width 18 height 18
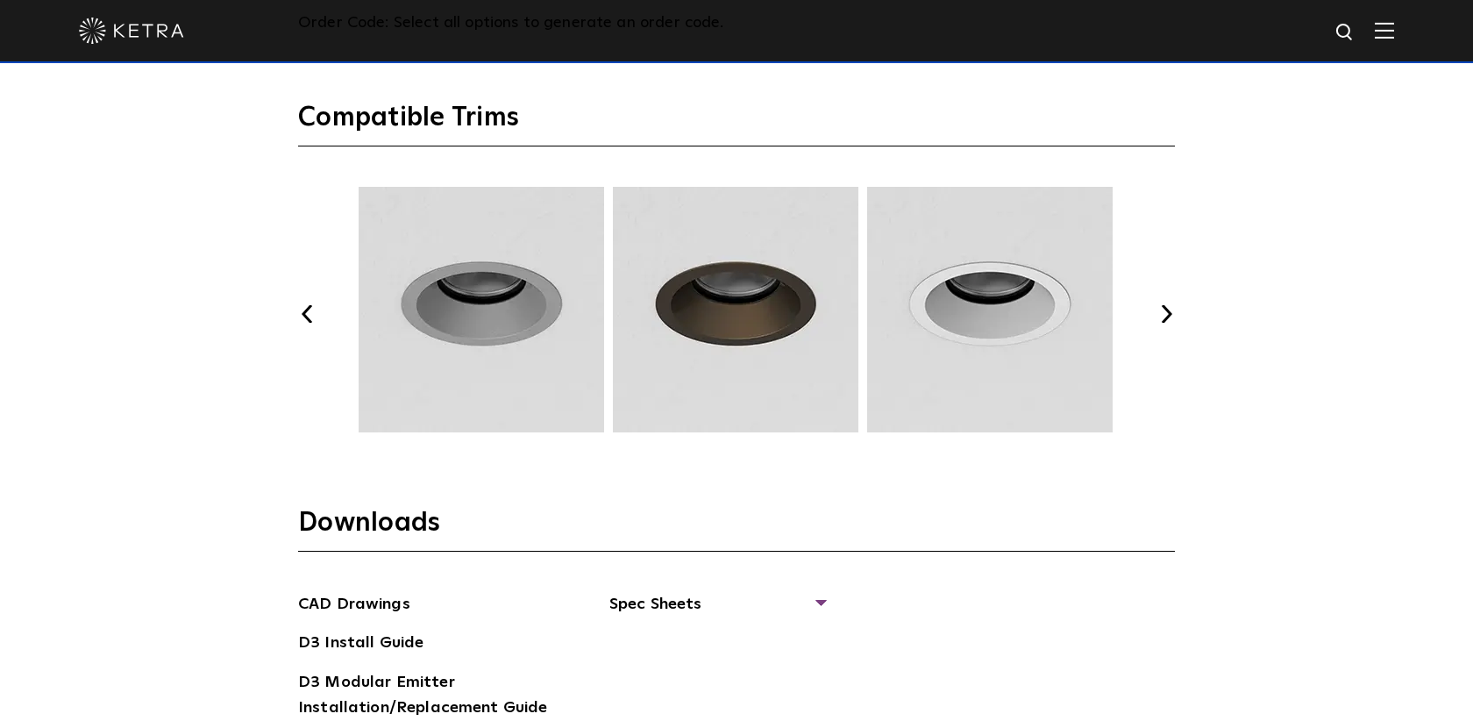
click at [304, 315] on button "Previous" at bounding box center [307, 314] width 18 height 18
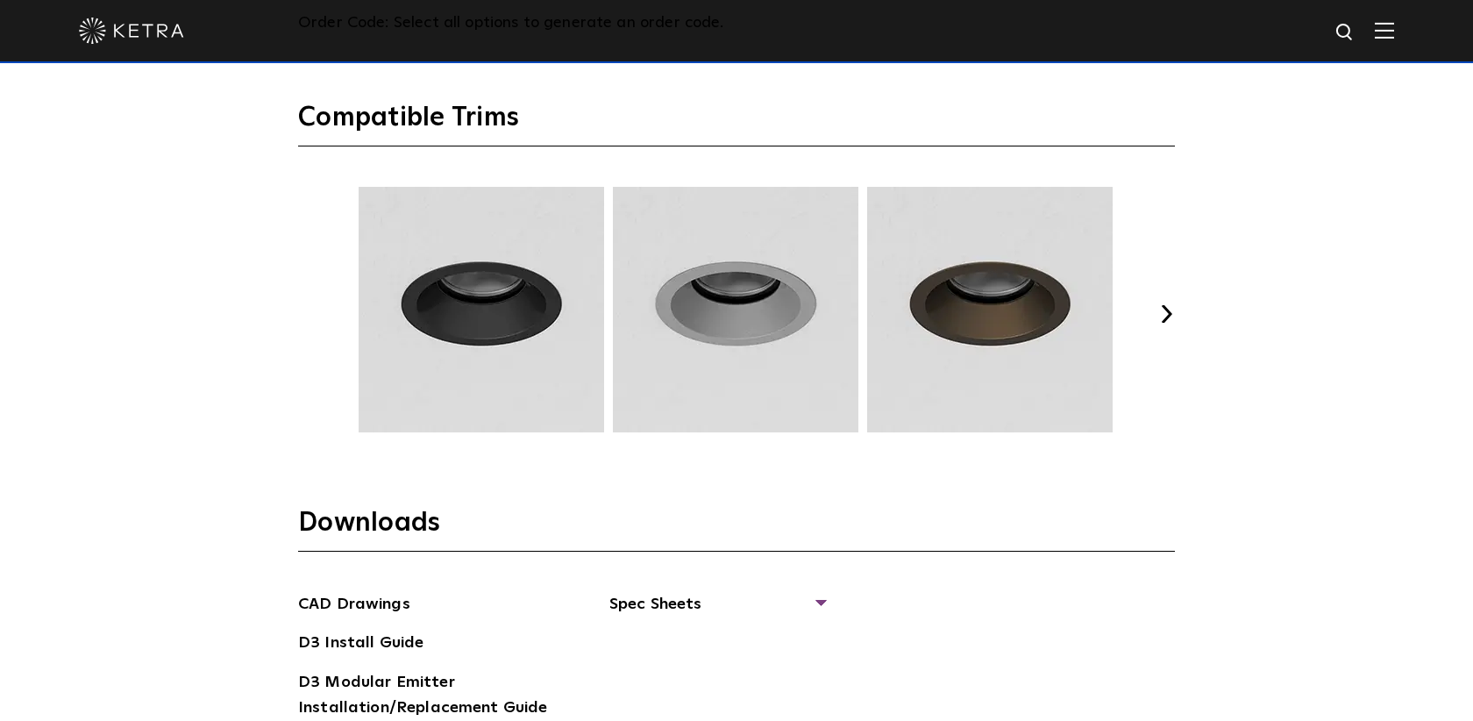
click at [304, 315] on button "Previous" at bounding box center [307, 314] width 18 height 18
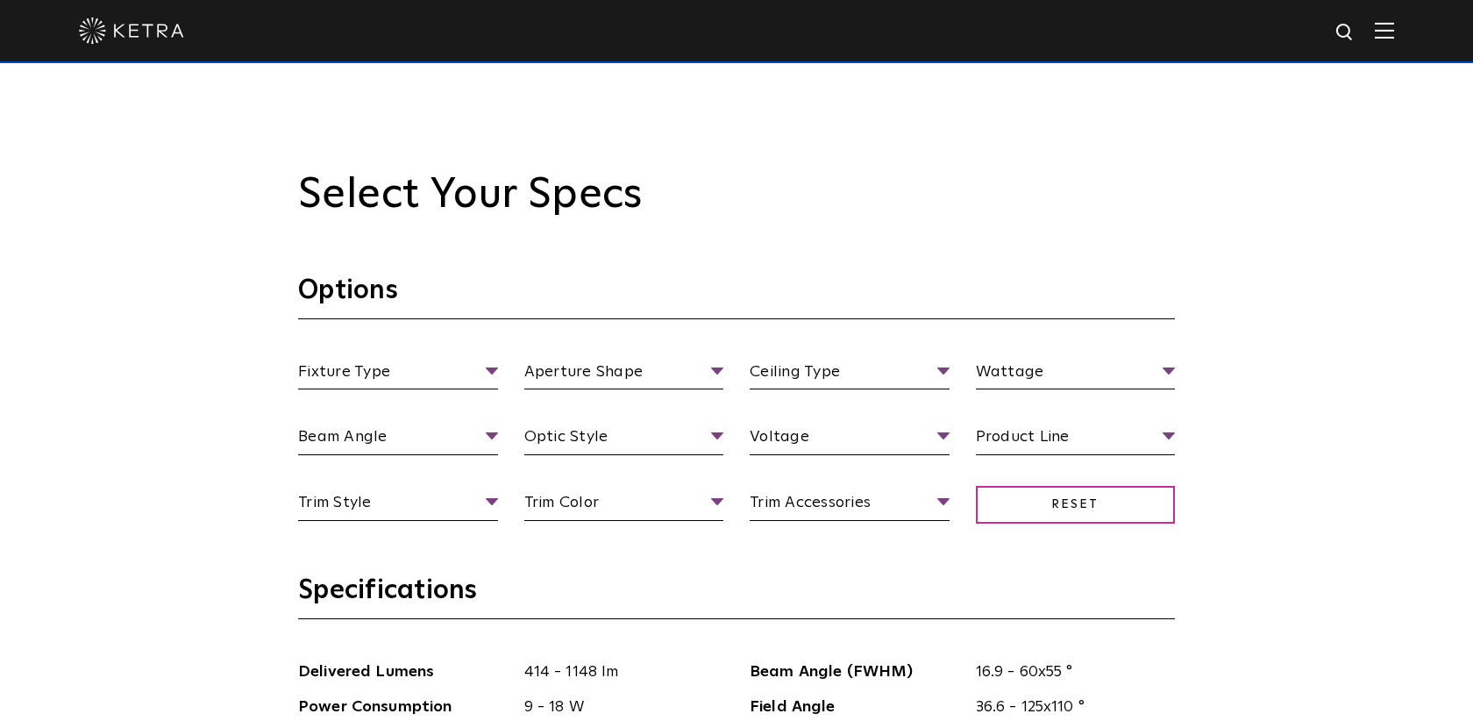
scroll to position [1512, 0]
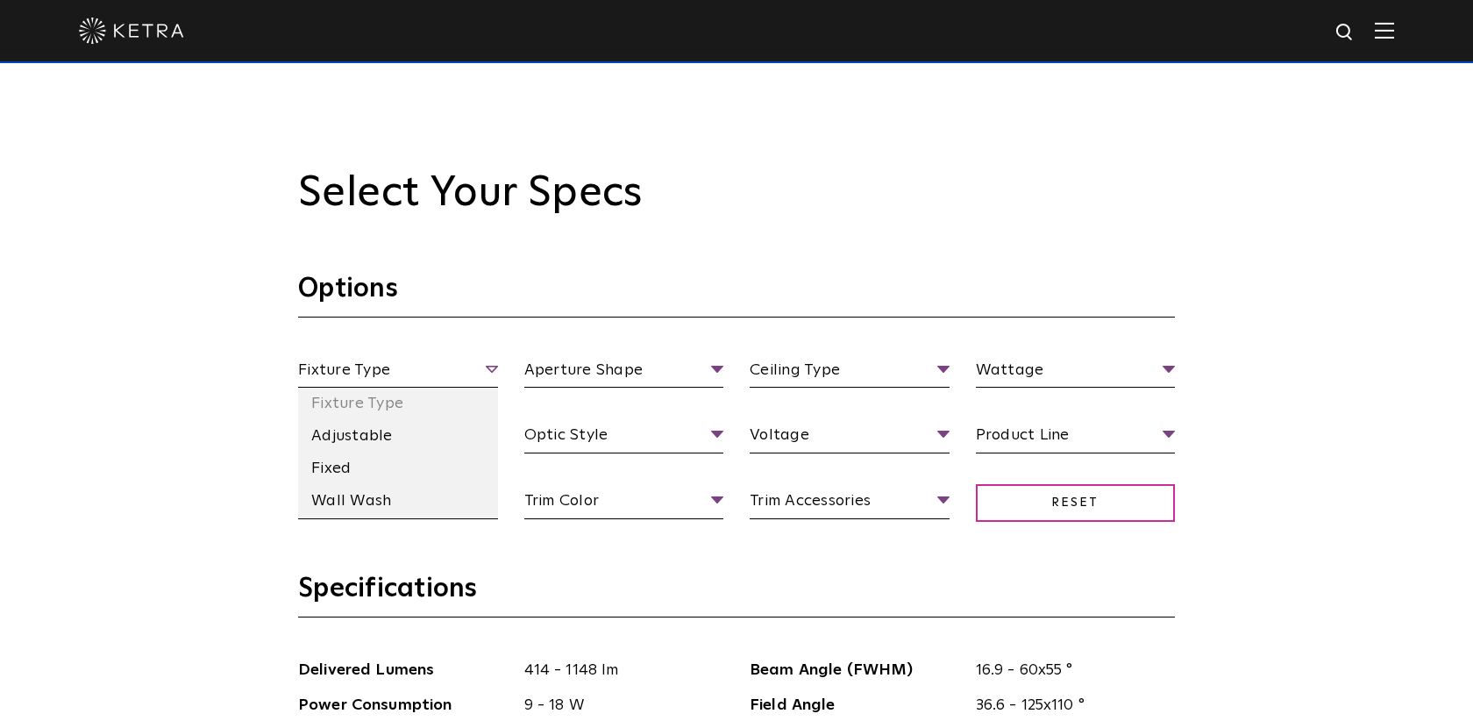
click at [332, 376] on span "Fixture Type" at bounding box center [398, 373] width 200 height 31
click at [344, 465] on li "Fixed" at bounding box center [398, 468] width 200 height 32
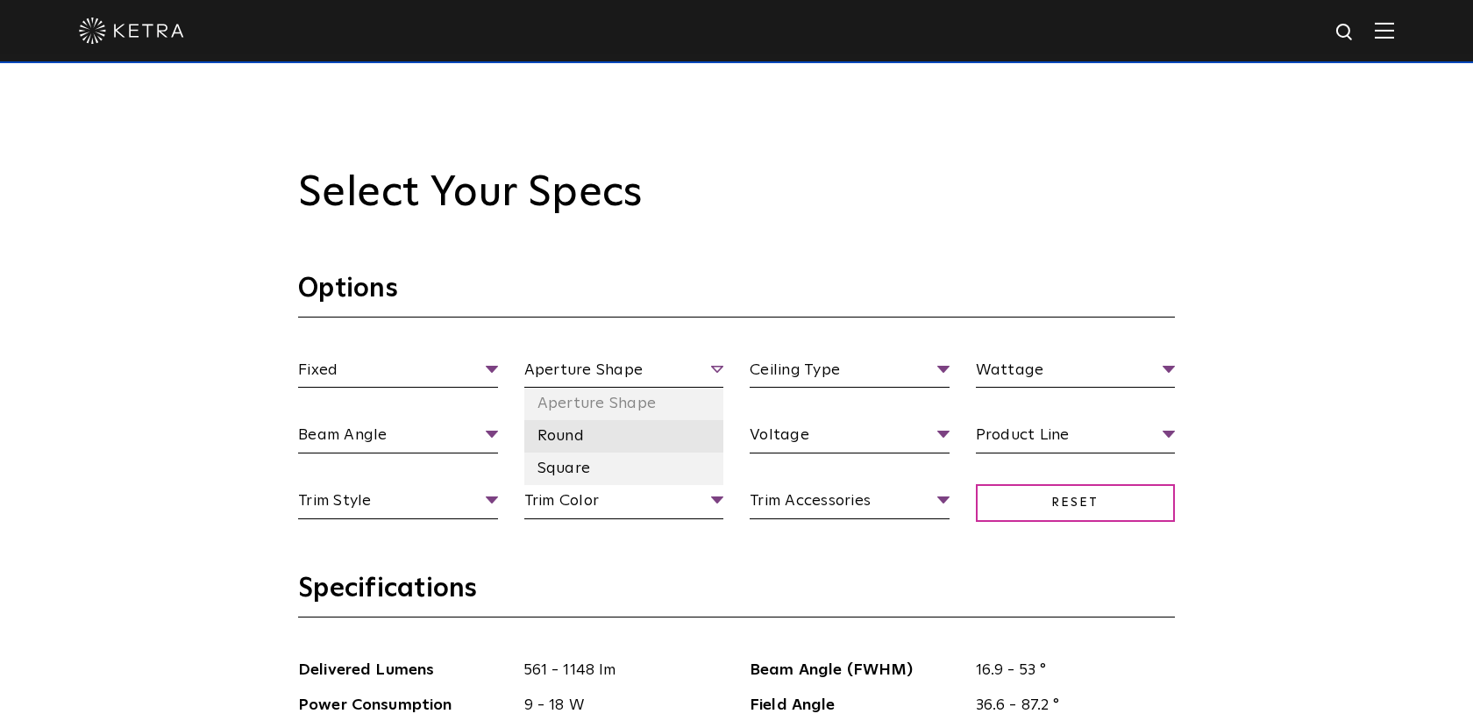
click at [561, 436] on li "Round" at bounding box center [624, 436] width 200 height 32
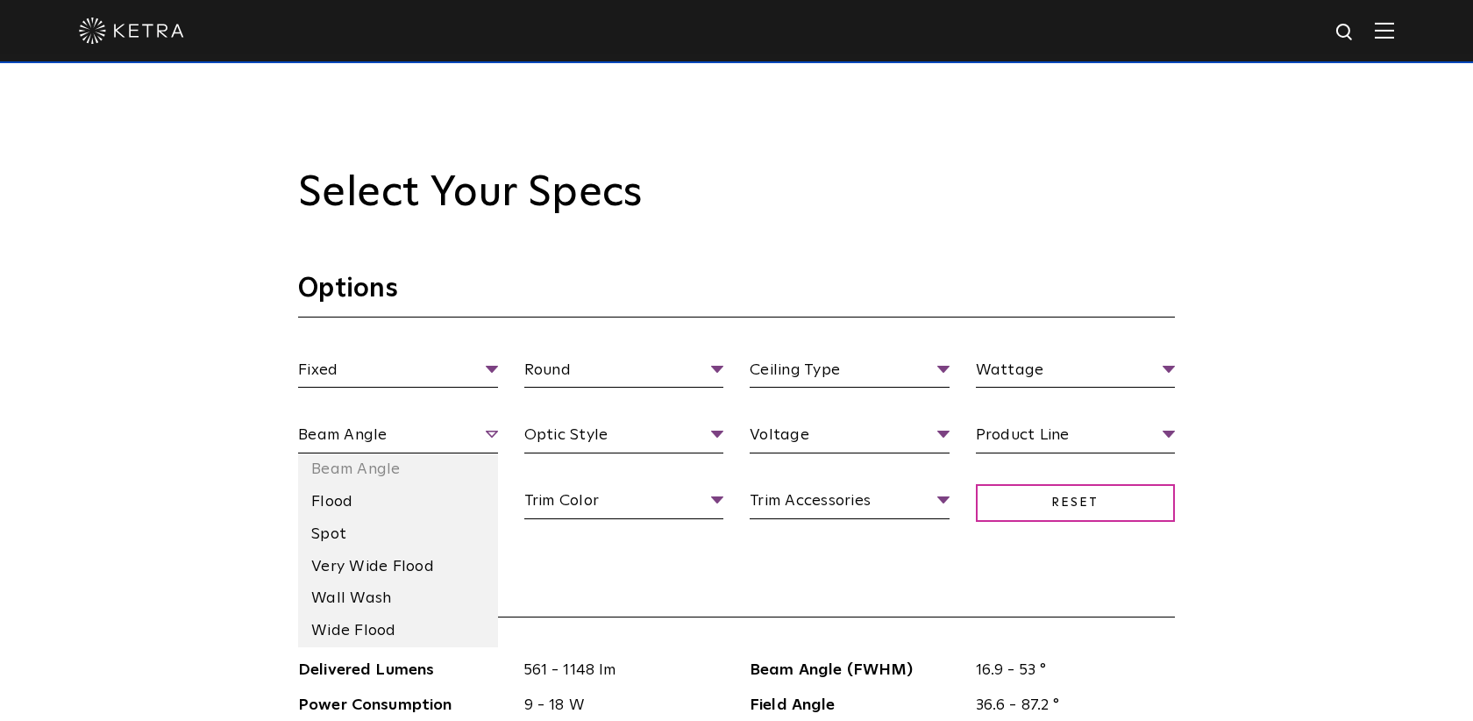
click at [465, 443] on span "Beam Angle" at bounding box center [398, 438] width 200 height 31
click at [343, 508] on li "Flood" at bounding box center [398, 502] width 200 height 32
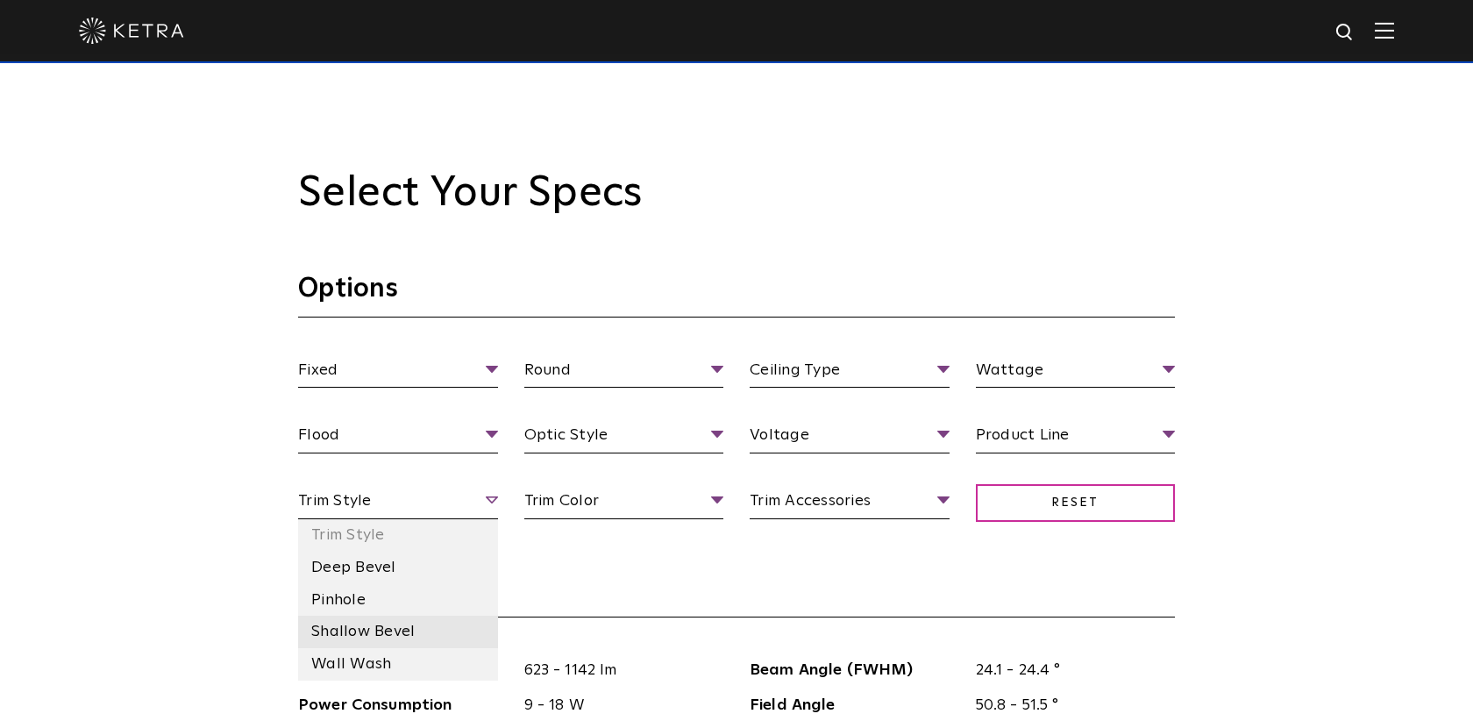
click at [378, 636] on li "Shallow Bevel" at bounding box center [398, 631] width 200 height 32
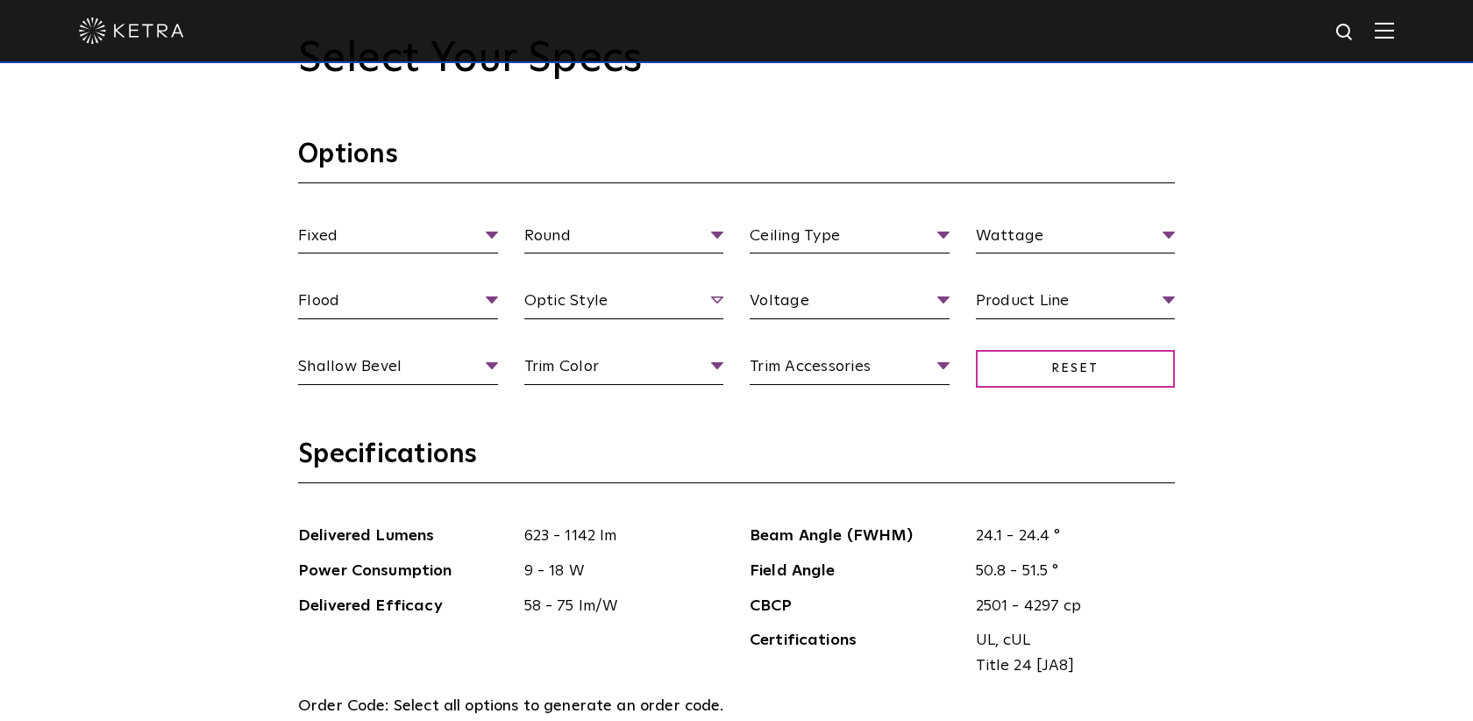
scroll to position [1632, 0]
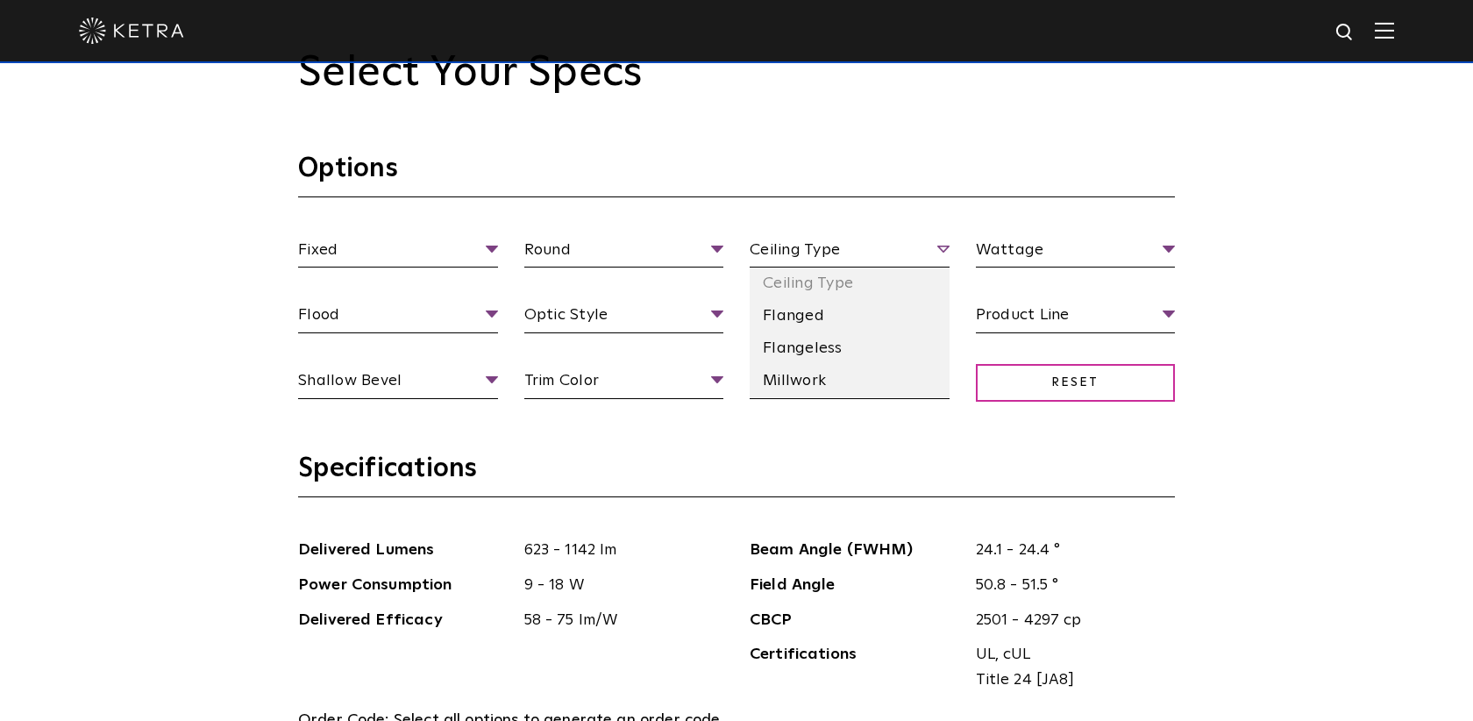
click at [821, 243] on span "Ceiling Type" at bounding box center [849, 253] width 200 height 31
click at [803, 324] on li "Flanged" at bounding box center [849, 316] width 200 height 32
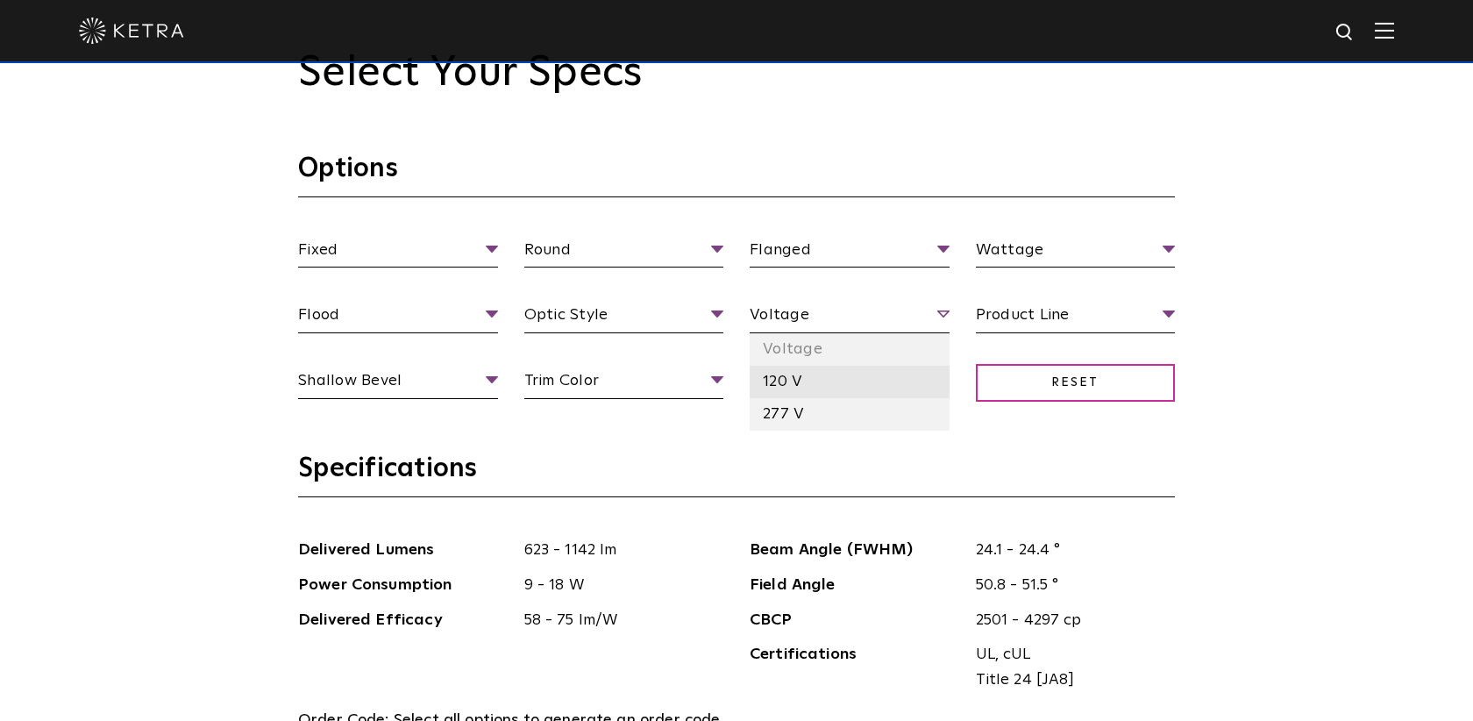
click at [785, 379] on li "120 V" at bounding box center [849, 382] width 200 height 32
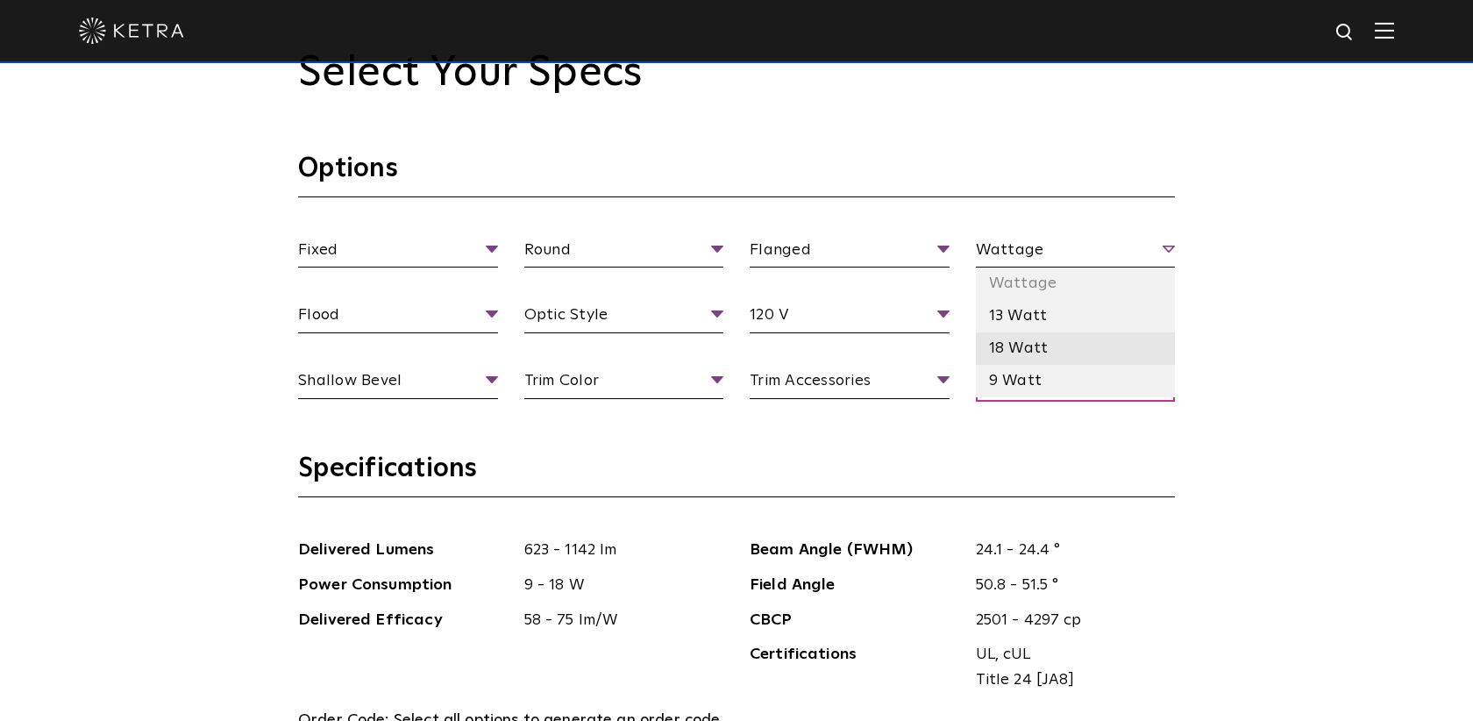
click at [1030, 345] on li "18 Watt" at bounding box center [1076, 348] width 200 height 32
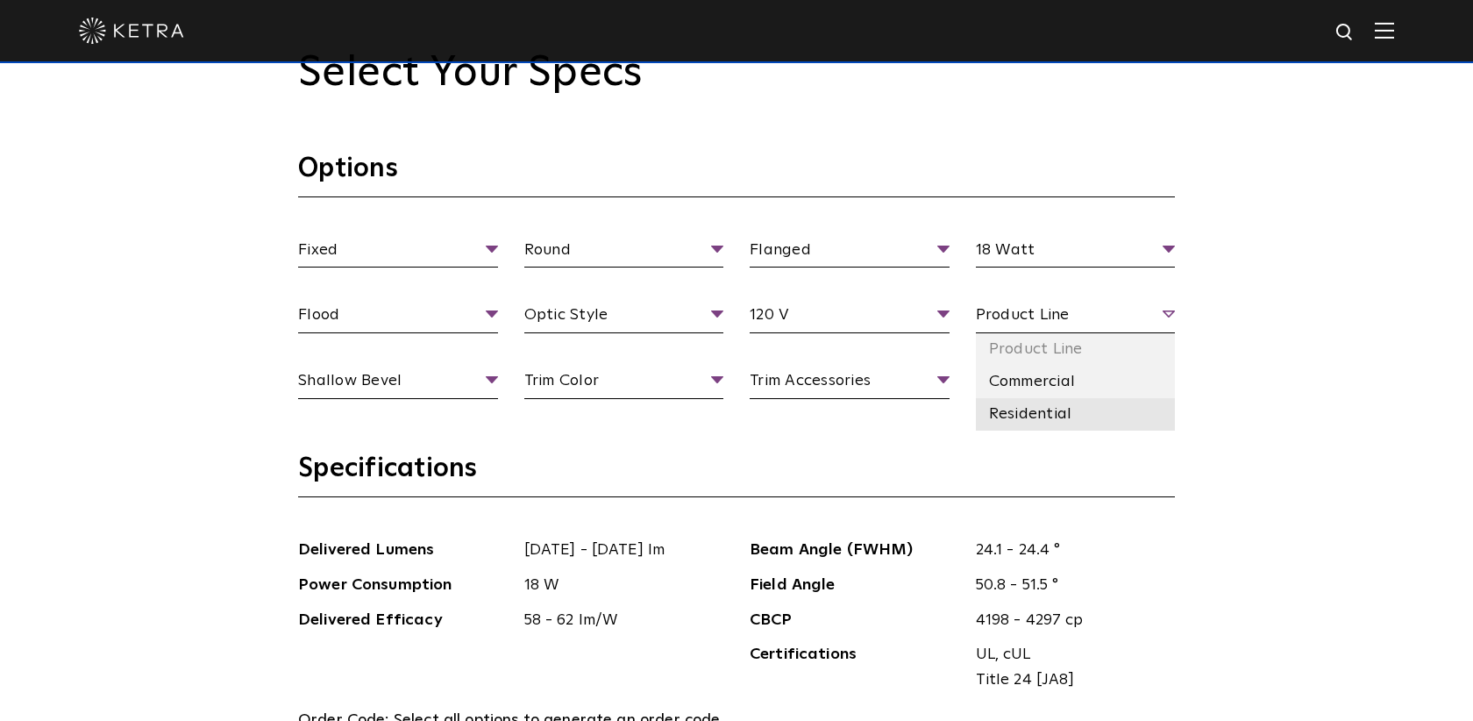
click at [1028, 425] on li "Residential" at bounding box center [1076, 414] width 200 height 32
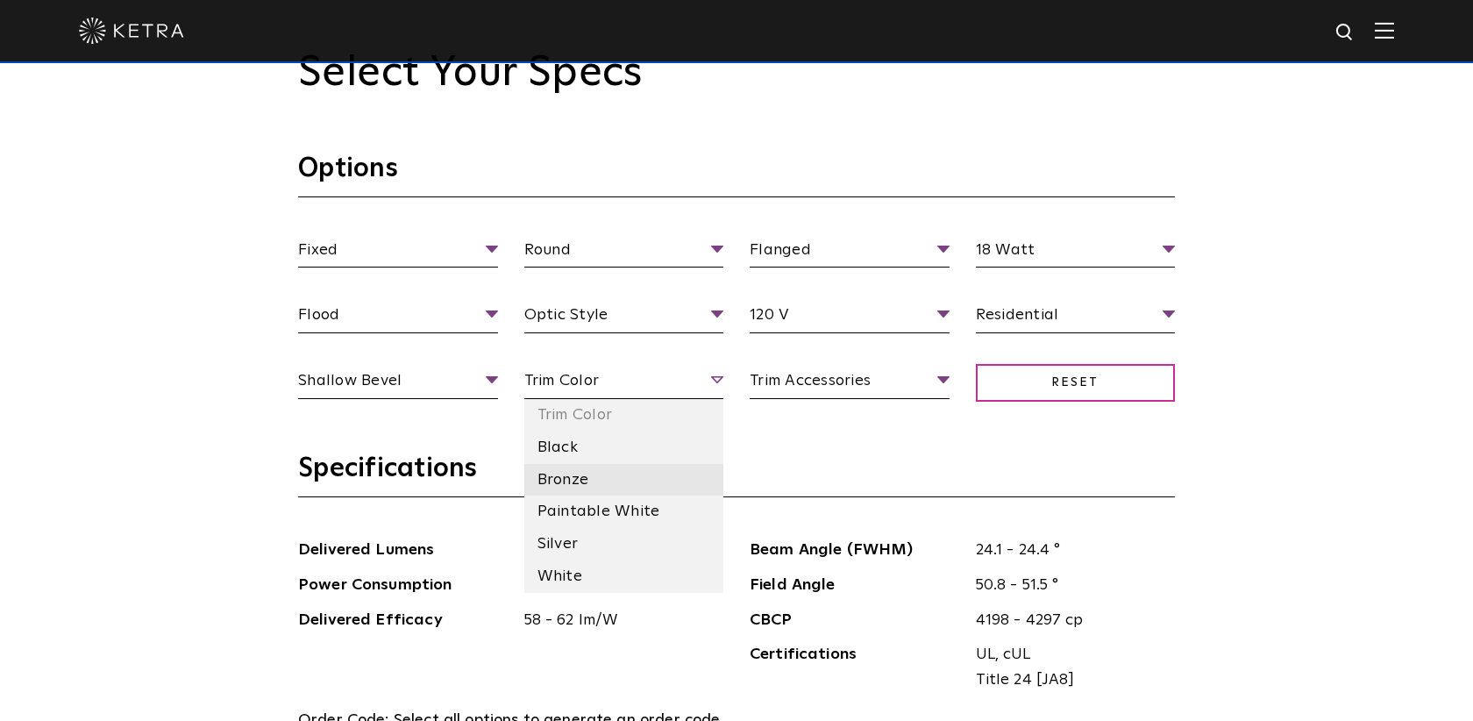
click at [584, 486] on li "Bronze" at bounding box center [624, 480] width 200 height 32
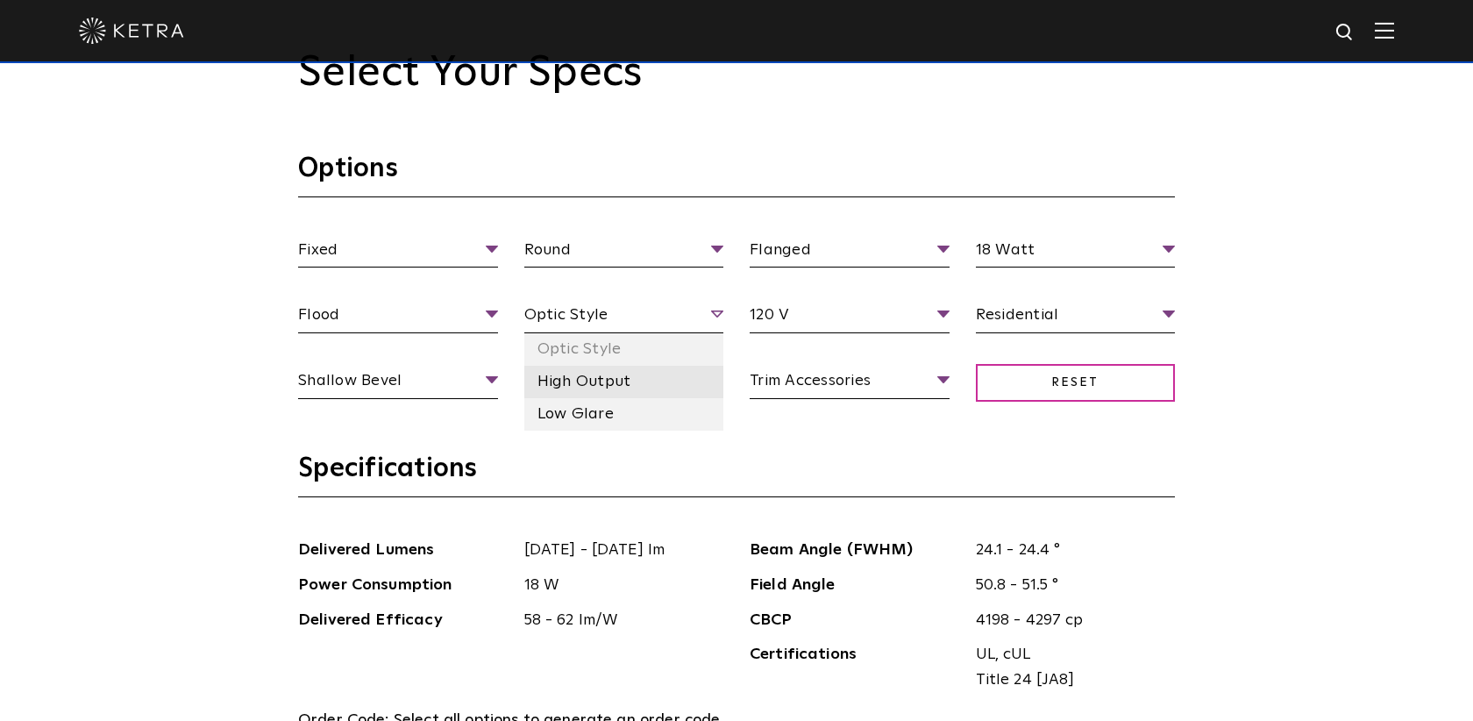
click at [590, 387] on li "High Output" at bounding box center [624, 382] width 200 height 32
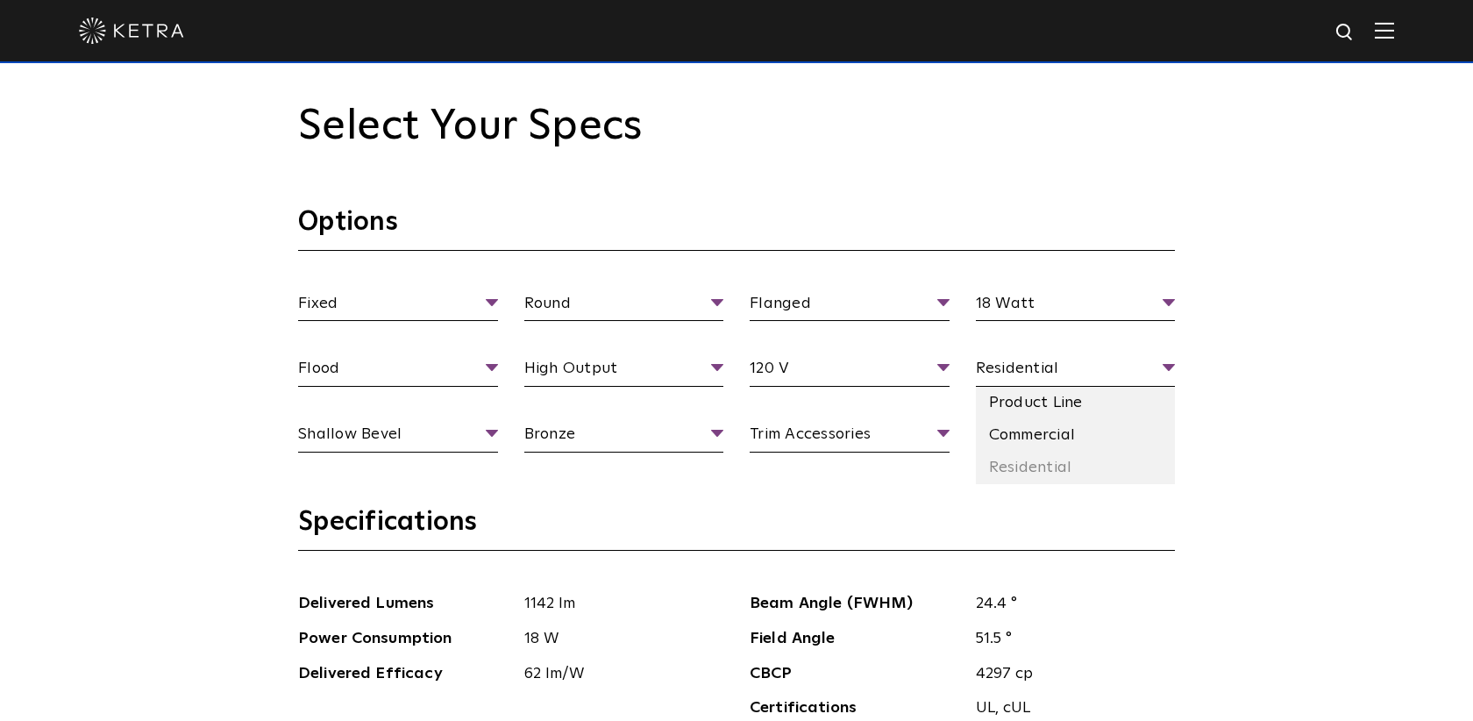
scroll to position [1610, 0]
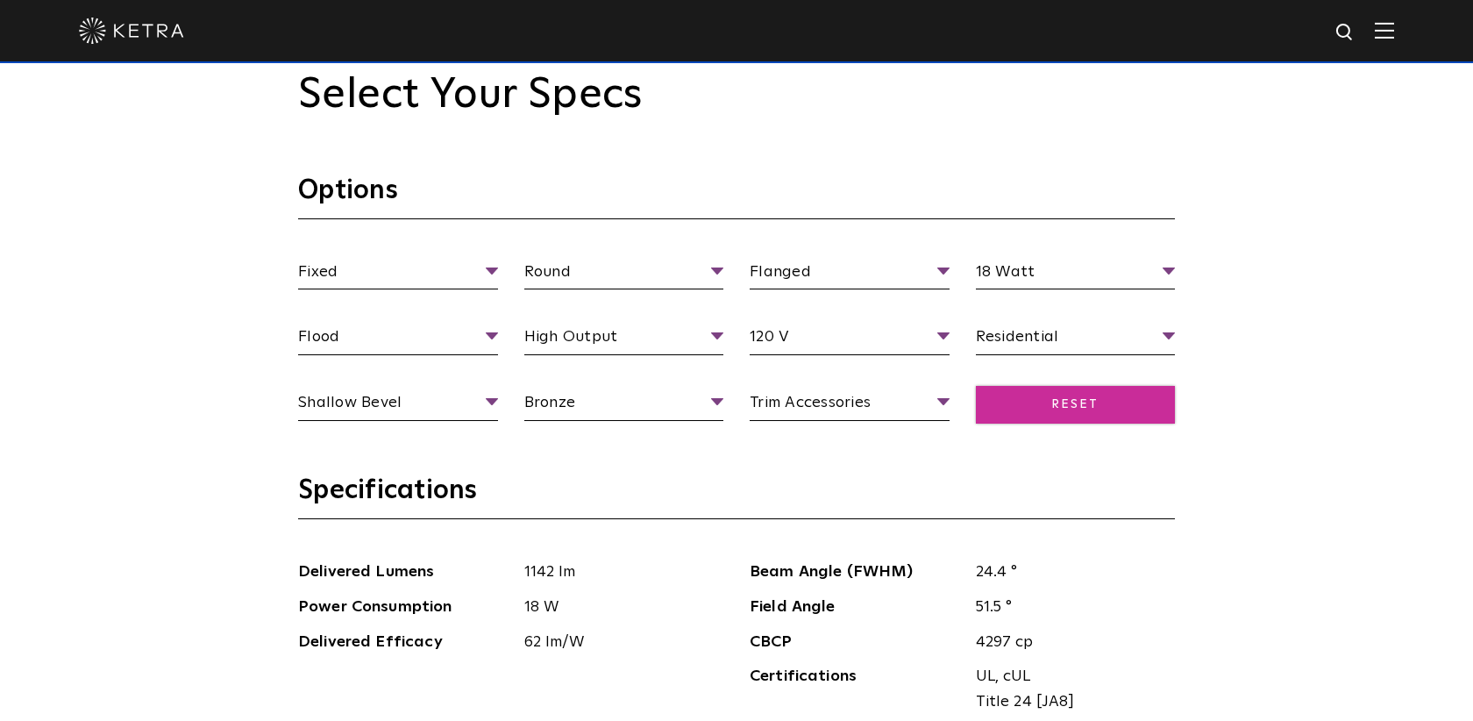
click at [1081, 417] on span "Reset" at bounding box center [1076, 405] width 200 height 38
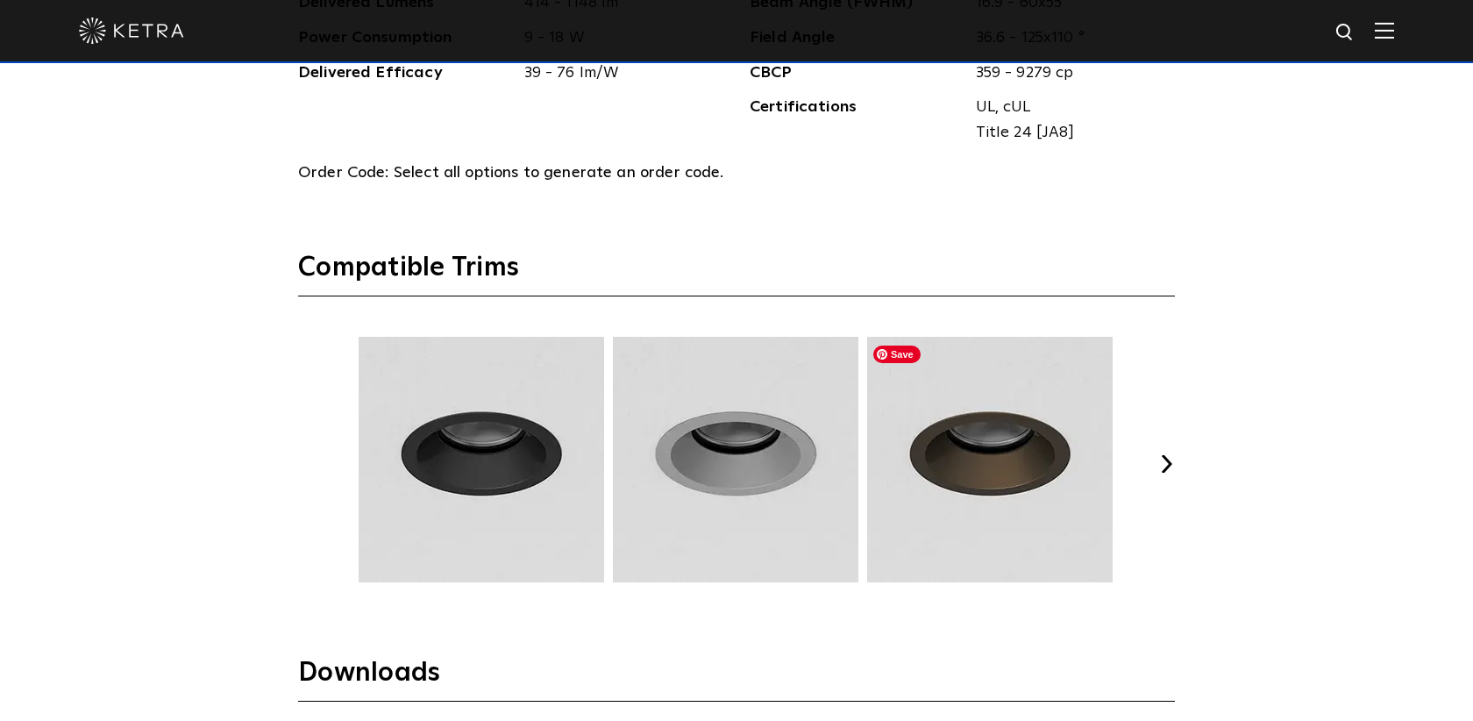
scroll to position [2181, 0]
click at [1167, 468] on button "Next" at bounding box center [1166, 462] width 18 height 18
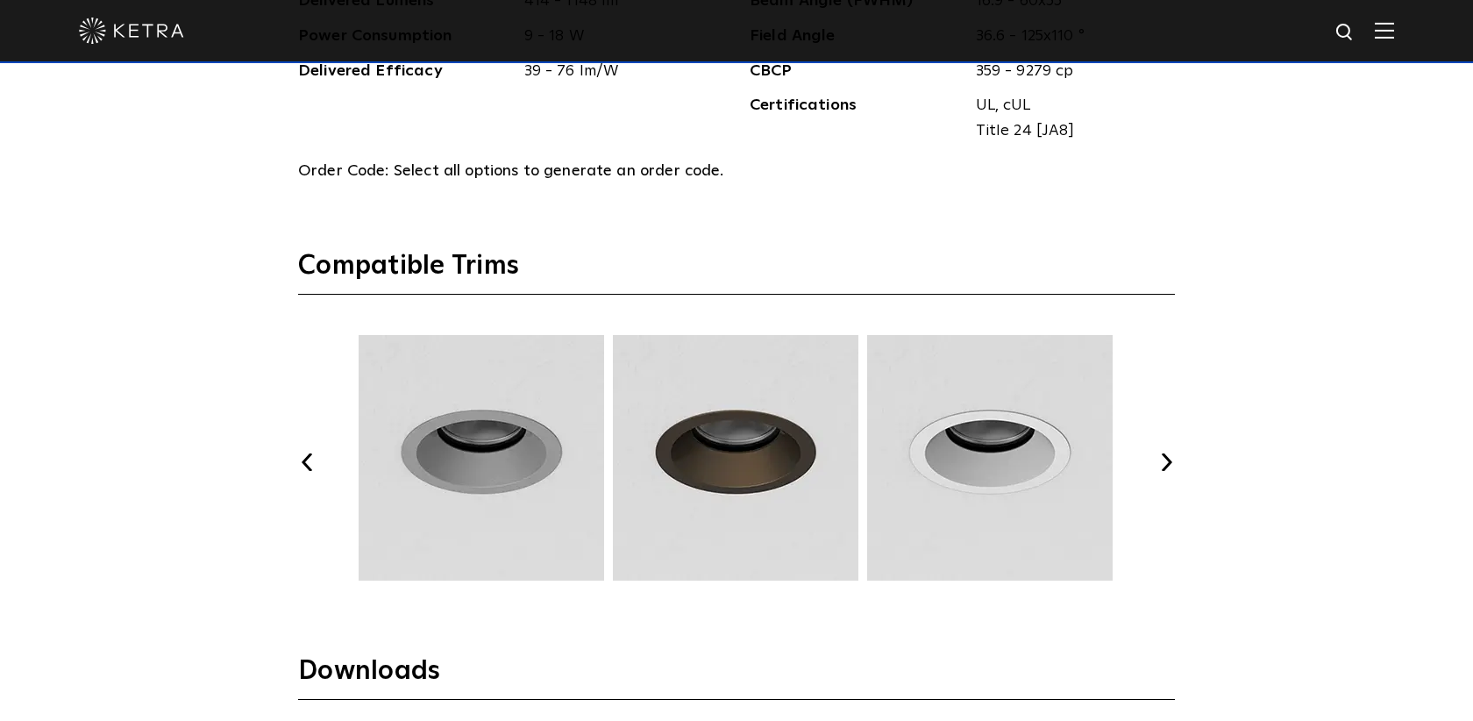
click at [1167, 468] on button "Next" at bounding box center [1166, 462] width 18 height 18
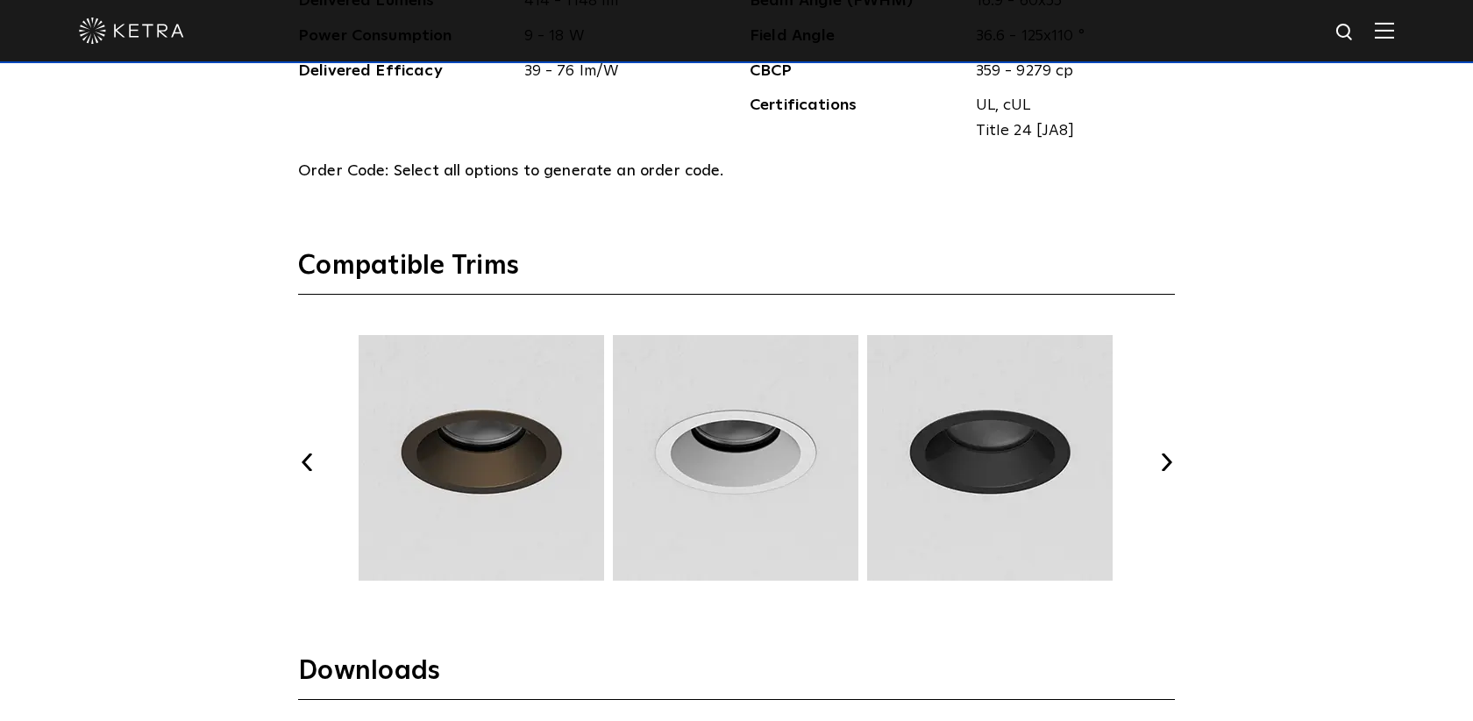
click at [1167, 468] on button "Next" at bounding box center [1166, 462] width 18 height 18
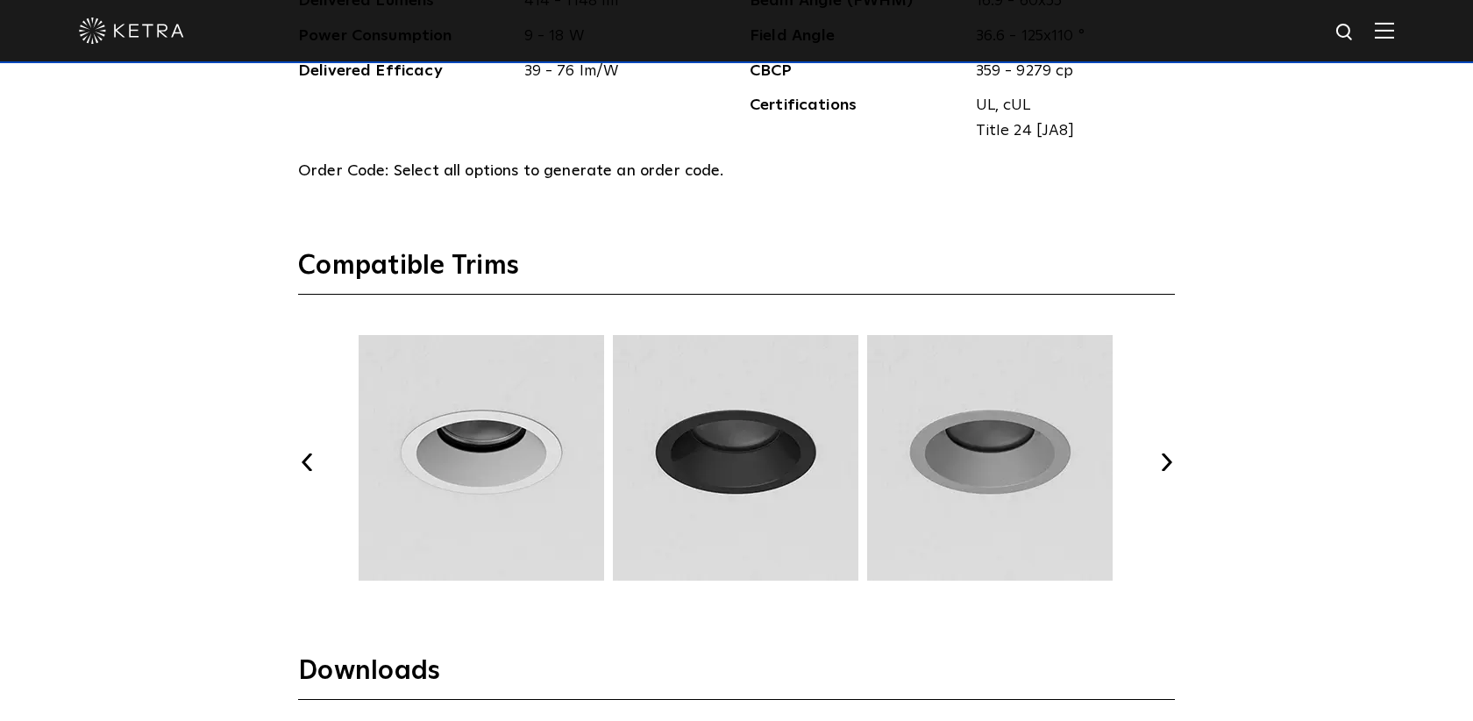
click at [1167, 468] on button "Next" at bounding box center [1166, 462] width 18 height 18
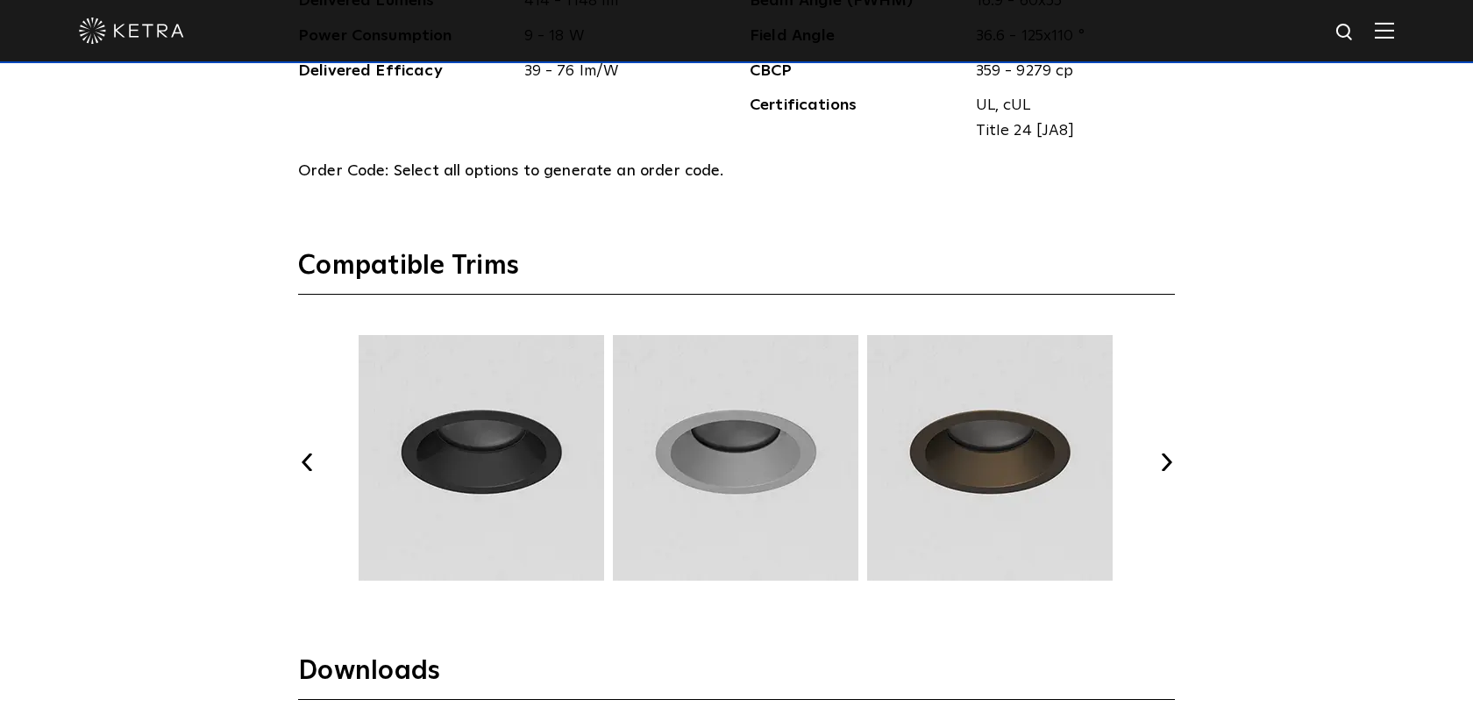
click at [1167, 468] on button "Next" at bounding box center [1166, 462] width 18 height 18
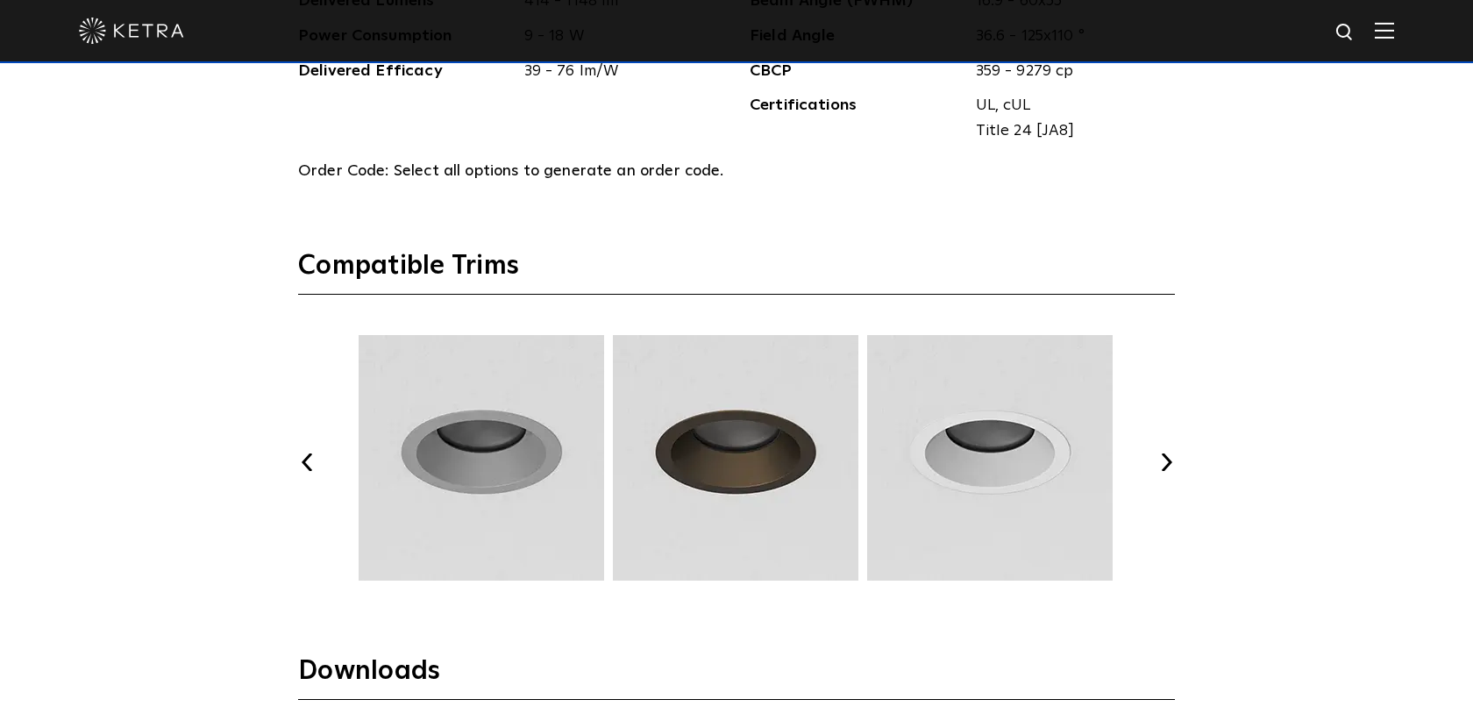
click at [1167, 468] on button "Next" at bounding box center [1166, 462] width 18 height 18
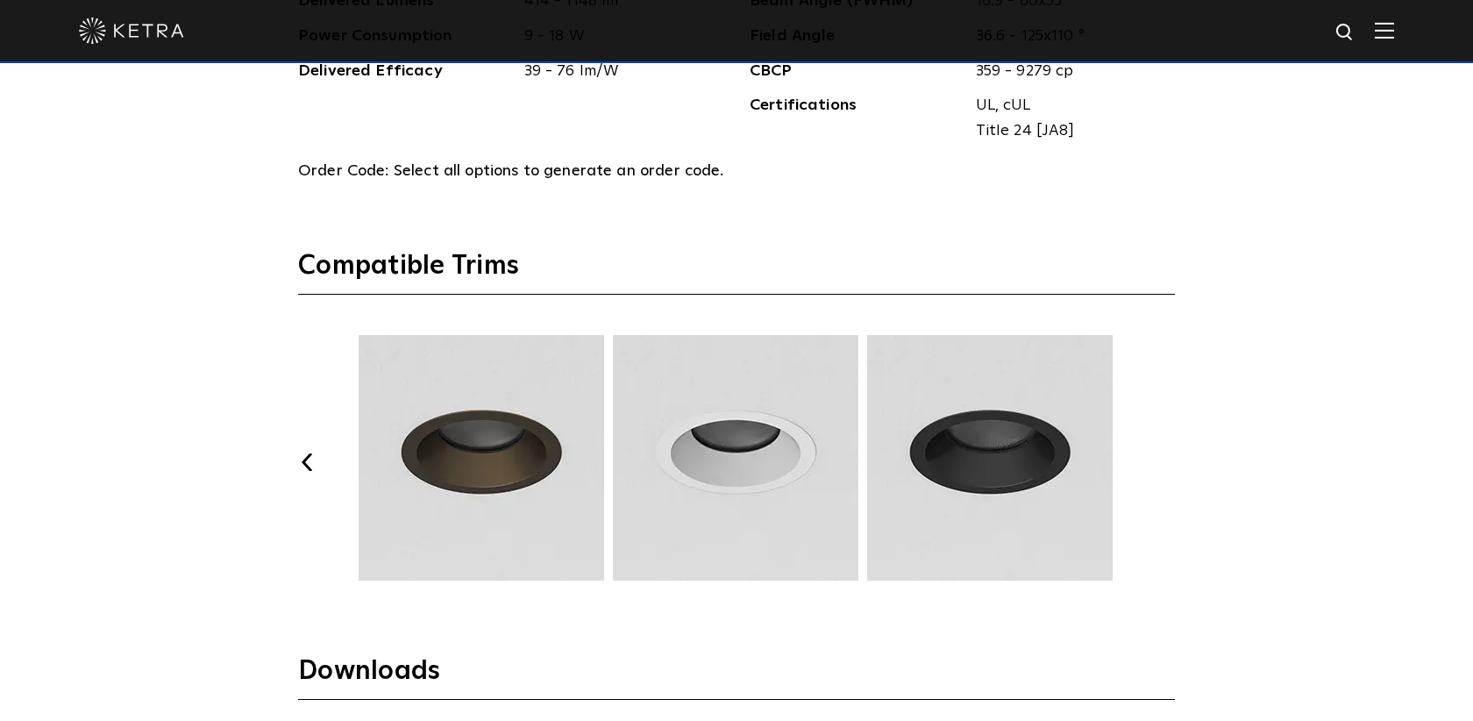
click at [1167, 468] on button "Next" at bounding box center [1166, 462] width 18 height 18
click at [441, 460] on img at bounding box center [481, 457] width 251 height 245
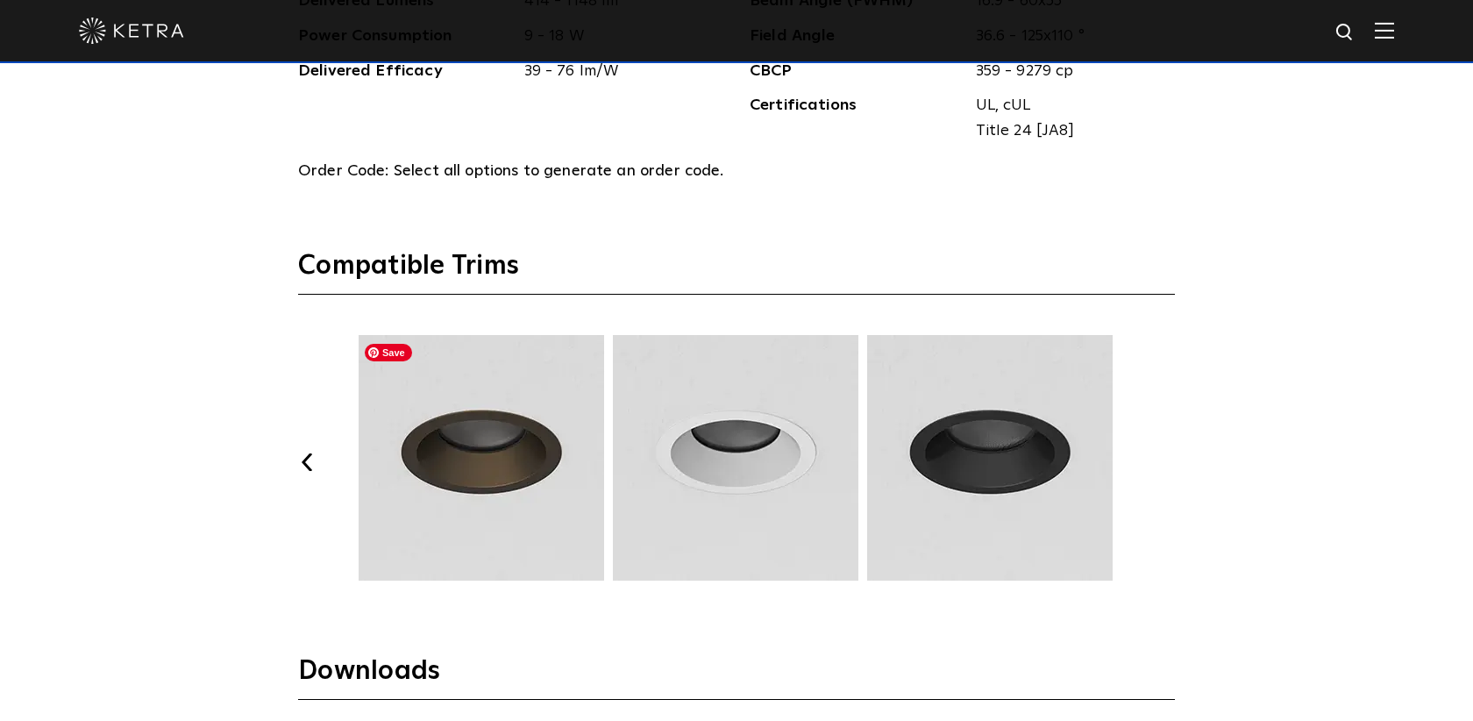
click at [441, 460] on img at bounding box center [481, 457] width 251 height 245
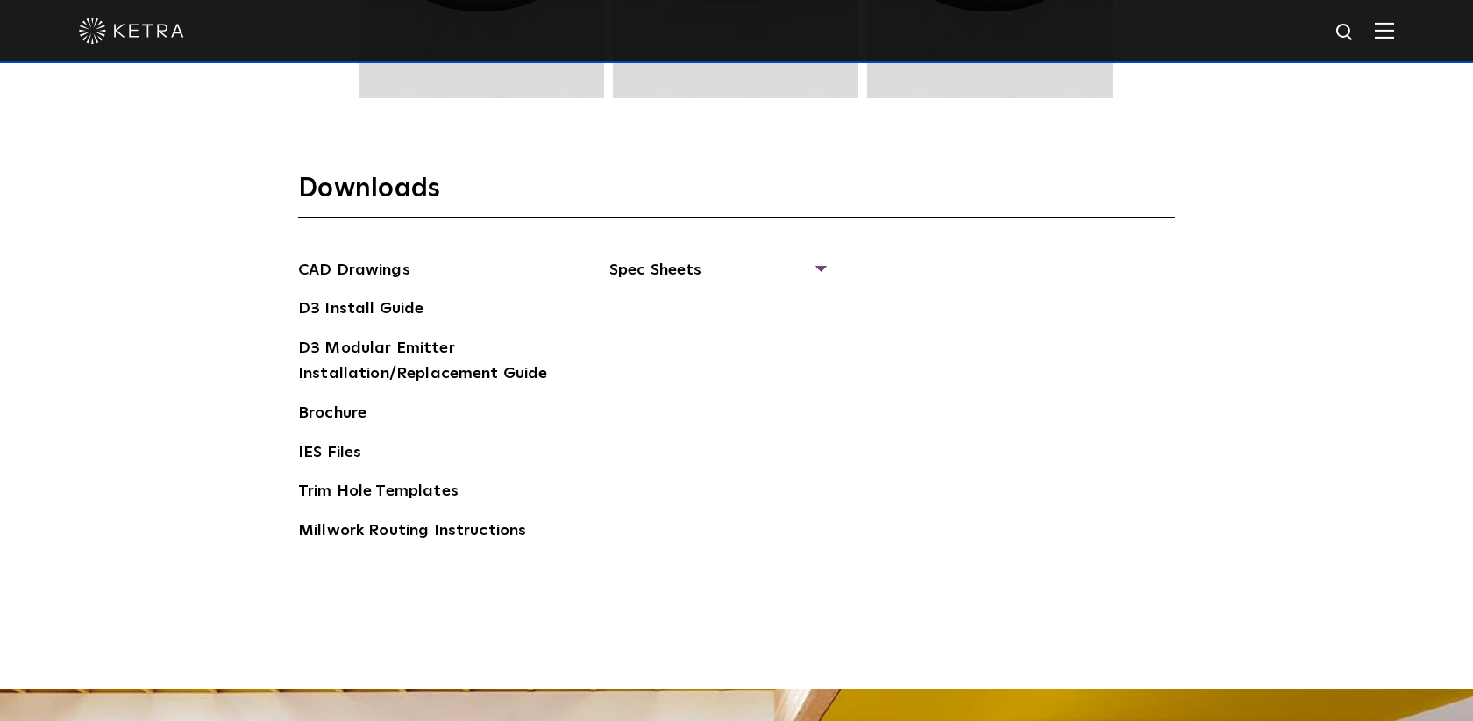
scroll to position [2666, 0]
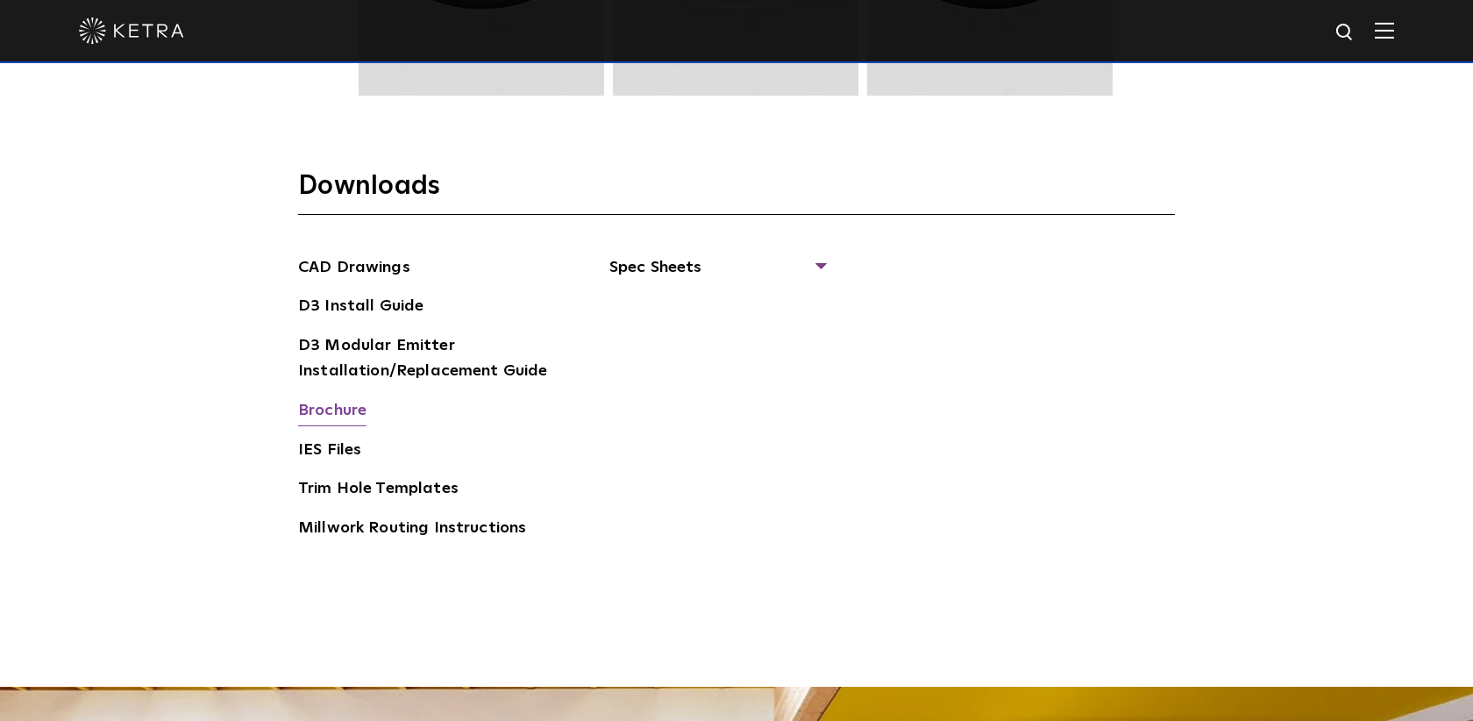
click at [355, 416] on link "Brochure" at bounding box center [332, 412] width 68 height 28
